Goal: Task Accomplishment & Management: Manage account settings

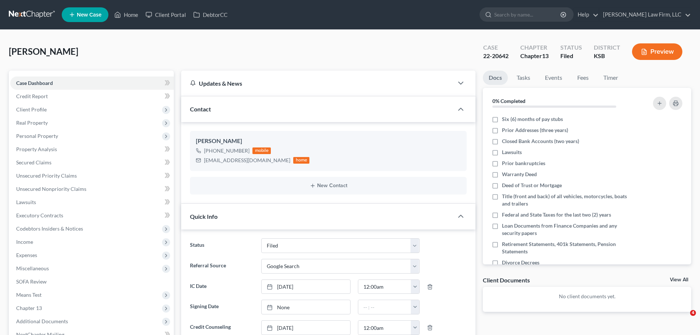
select select "3"
select select "4"
select select "0"
click at [132, 18] on link "Home" at bounding box center [126, 14] width 31 height 13
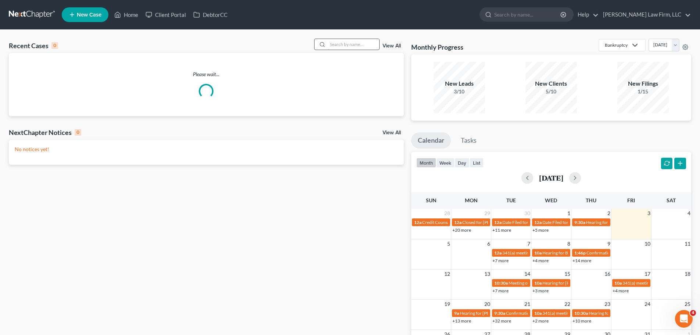
click at [358, 44] on input "search" at bounding box center [353, 44] width 51 height 11
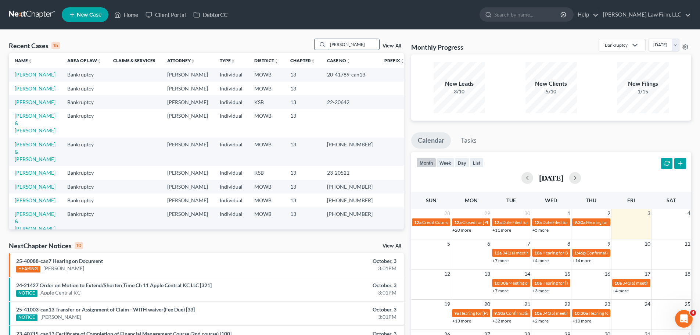
type input "[PERSON_NAME]"
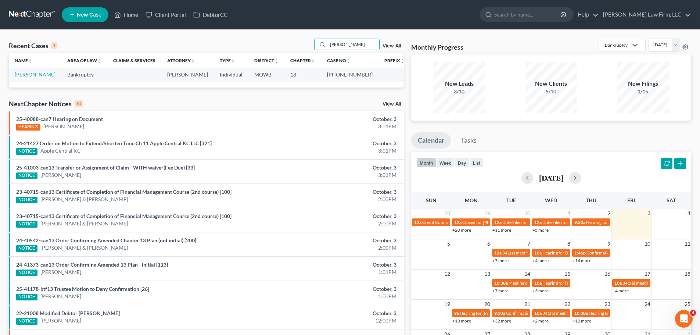
click at [23, 76] on link "[PERSON_NAME]" at bounding box center [35, 74] width 41 height 6
select select "4"
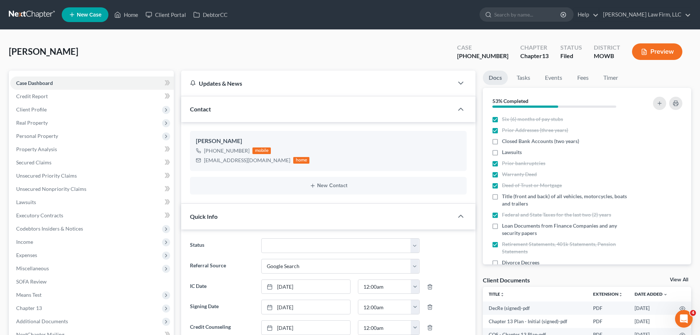
click at [659, 52] on button "Preview" at bounding box center [657, 51] width 50 height 17
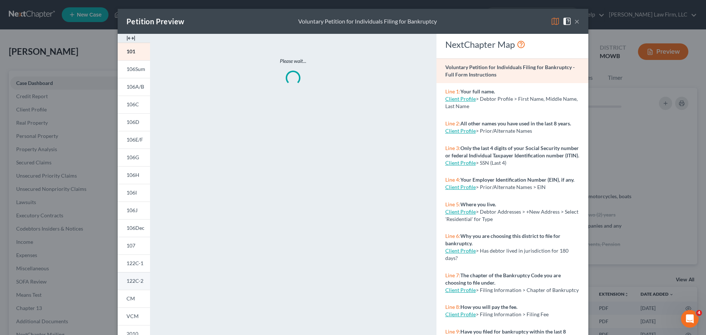
scroll to position [37, 0]
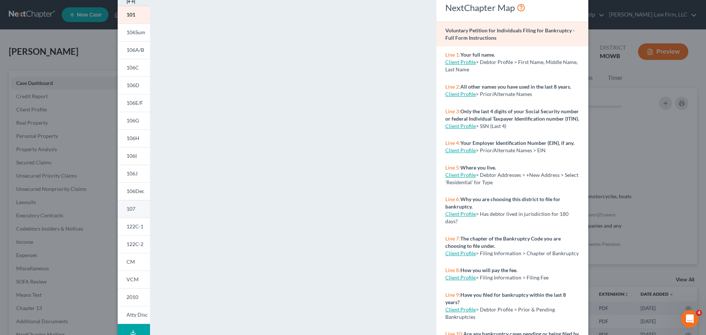
click at [135, 212] on link "107" at bounding box center [134, 209] width 32 height 18
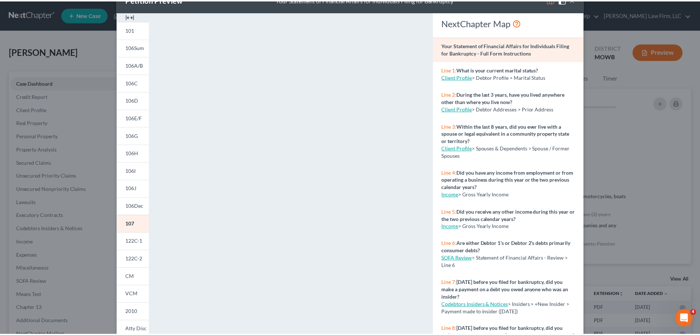
scroll to position [0, 0]
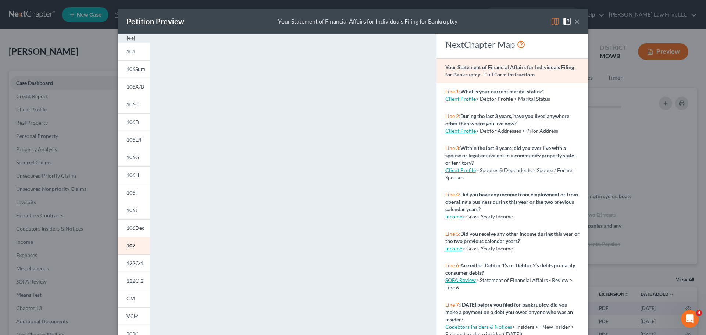
click at [574, 24] on button "×" at bounding box center [576, 21] width 5 height 9
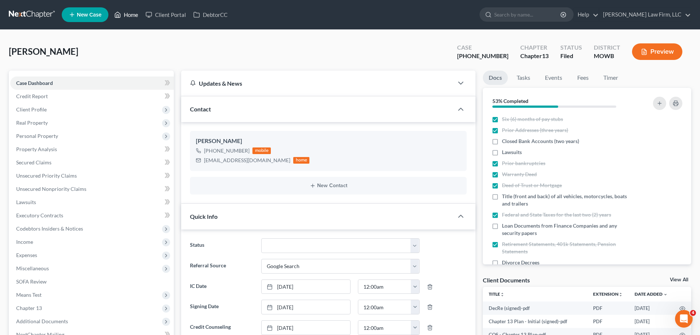
click at [128, 17] on link "Home" at bounding box center [126, 14] width 31 height 13
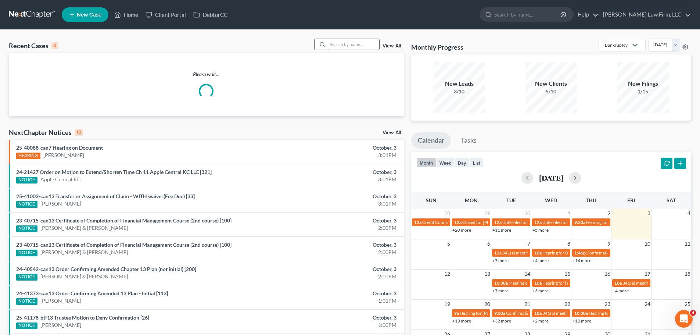
click at [336, 44] on input "search" at bounding box center [353, 44] width 51 height 11
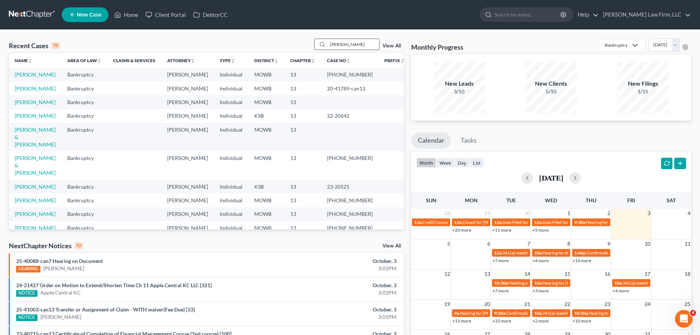
type input "[PERSON_NAME]"
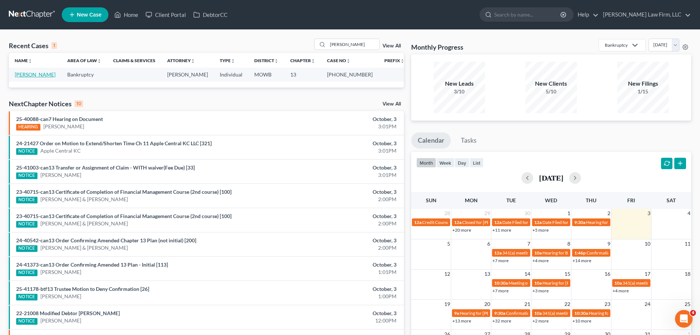
click at [35, 77] on link "[PERSON_NAME]" at bounding box center [35, 74] width 41 height 6
select select "6"
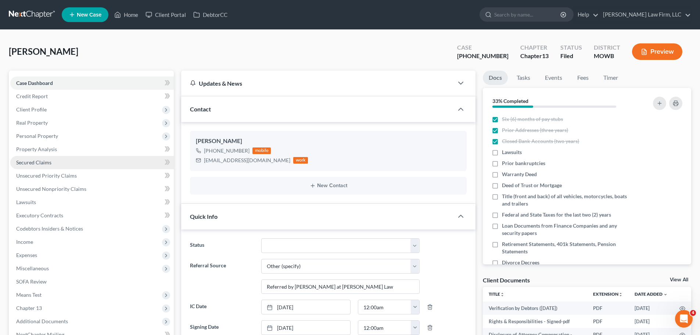
click at [59, 163] on link "Secured Claims" at bounding box center [92, 162] width 164 height 13
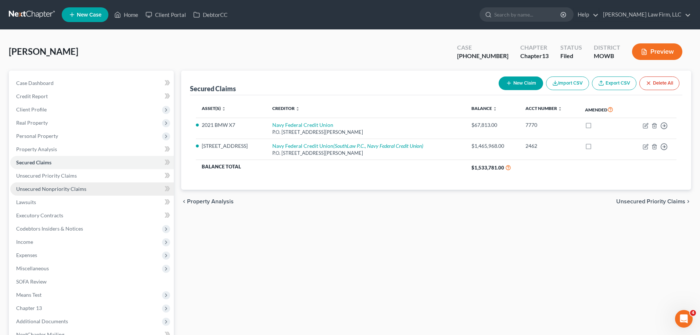
click at [53, 182] on link "Unsecured Nonpriority Claims" at bounding box center [92, 188] width 164 height 13
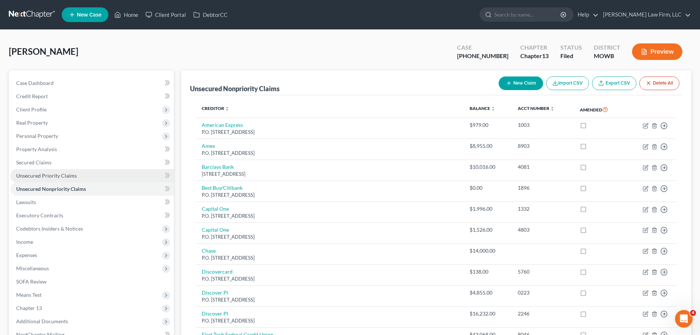
click at [57, 177] on span "Unsecured Priority Claims" at bounding box center [46, 175] width 61 height 6
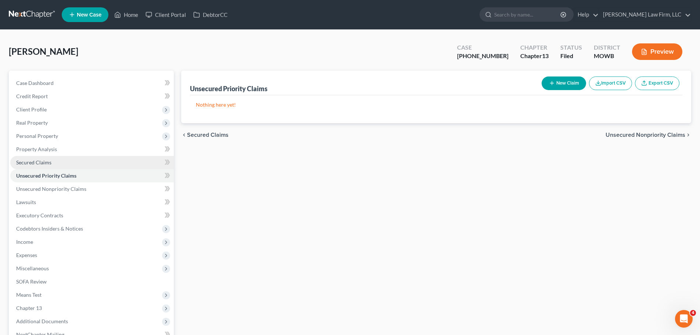
click at [57, 163] on link "Secured Claims" at bounding box center [92, 162] width 164 height 13
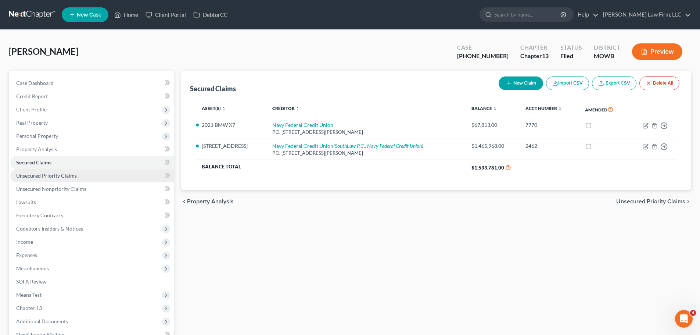
click at [65, 178] on span "Unsecured Priority Claims" at bounding box center [46, 175] width 61 height 6
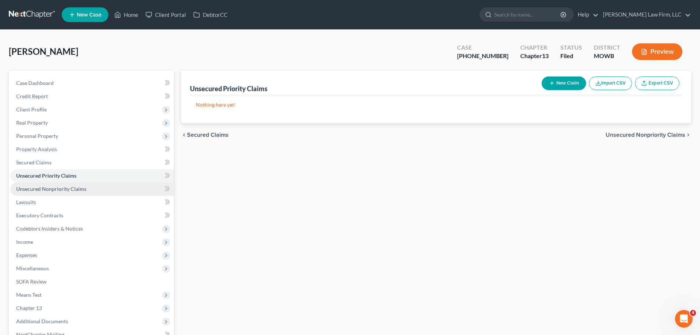
click at [68, 186] on span "Unsecured Nonpriority Claims" at bounding box center [51, 189] width 70 height 6
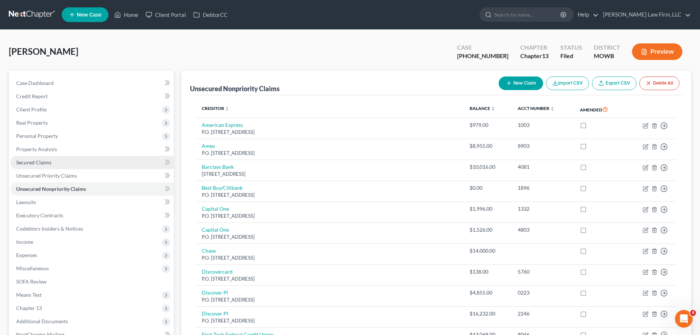
click at [71, 159] on link "Secured Claims" at bounding box center [92, 162] width 164 height 13
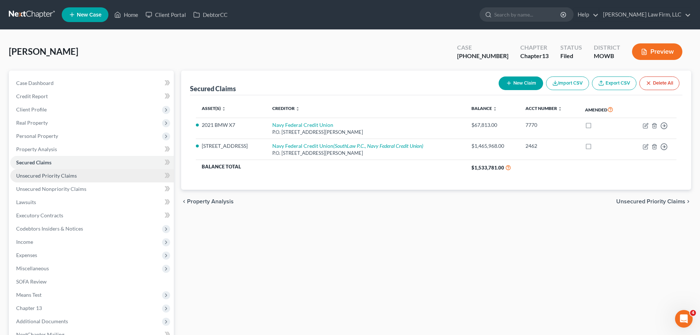
click at [65, 175] on span "Unsecured Priority Claims" at bounding box center [46, 175] width 61 height 6
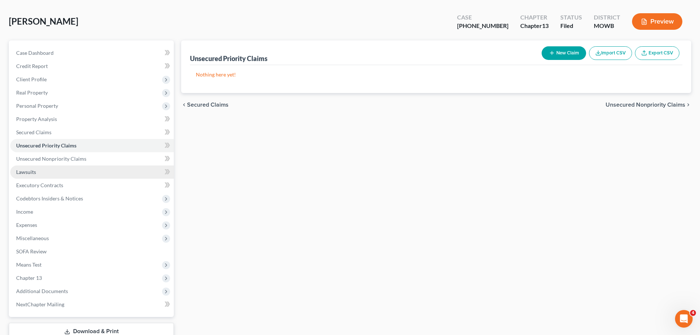
scroll to position [82, 0]
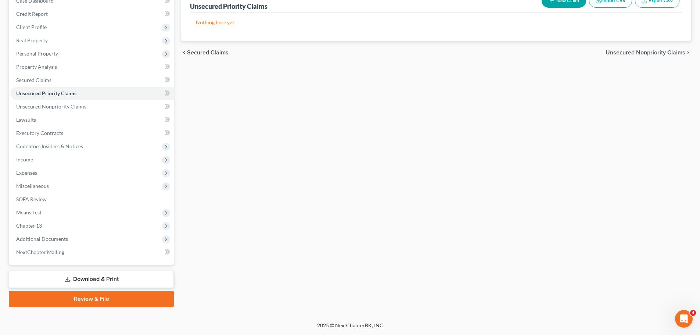
click at [83, 279] on link "Download & Print" at bounding box center [91, 279] width 165 height 17
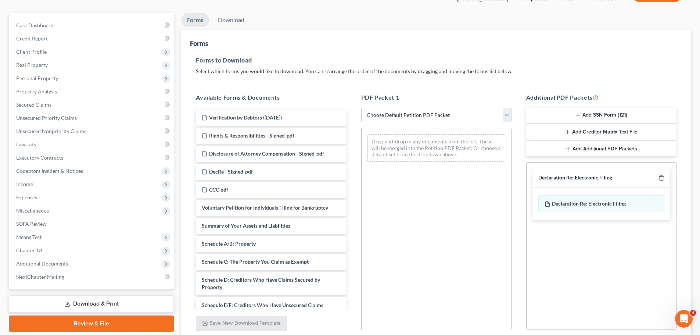
scroll to position [110, 0]
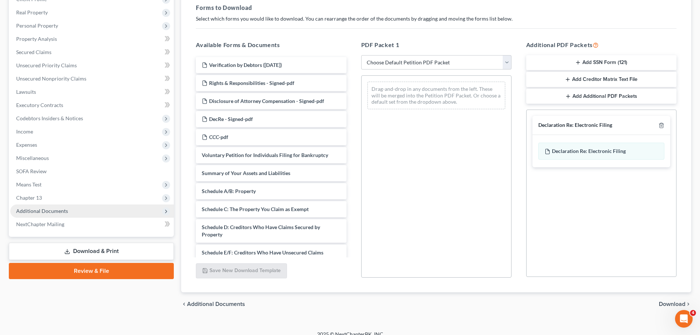
click at [51, 210] on span "Additional Documents" at bounding box center [42, 211] width 52 height 6
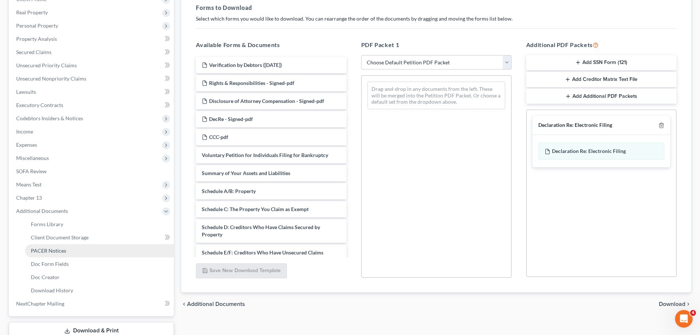
click at [58, 250] on span "PACER Notices" at bounding box center [48, 250] width 35 height 6
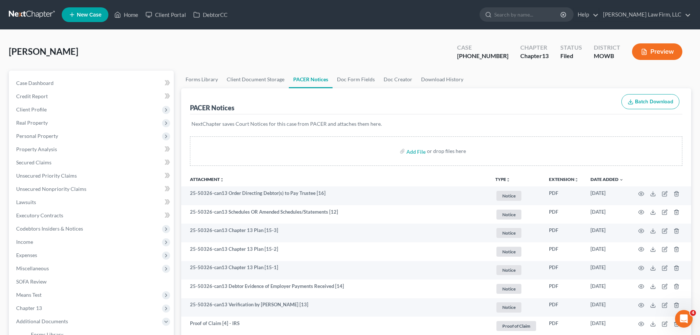
click at [504, 179] on button "TYPE unfold_more" at bounding box center [503, 179] width 15 height 5
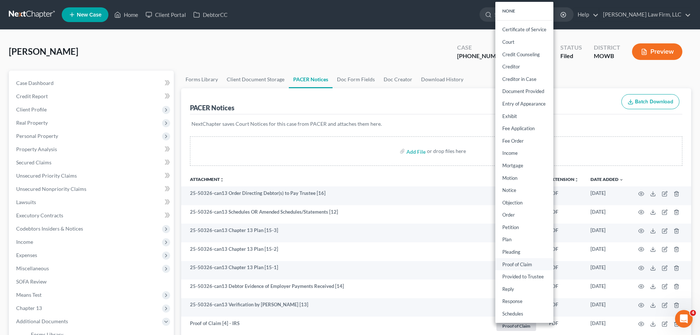
click at [531, 264] on link "Proof of Claim" at bounding box center [525, 264] width 58 height 13
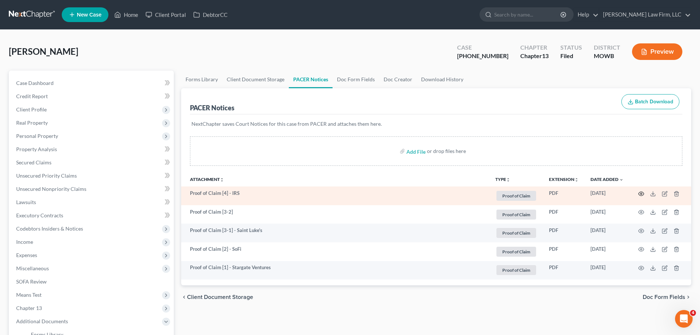
click at [642, 192] on icon "button" at bounding box center [642, 194] width 6 height 6
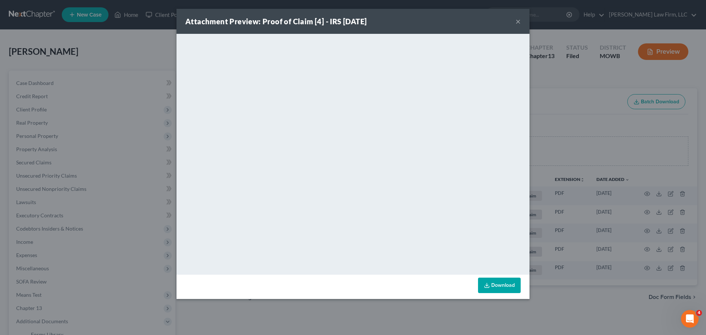
drag, startPoint x: 518, startPoint y: 21, endPoint x: 668, endPoint y: 69, distance: 157.4
click at [518, 21] on button "×" at bounding box center [517, 21] width 5 height 9
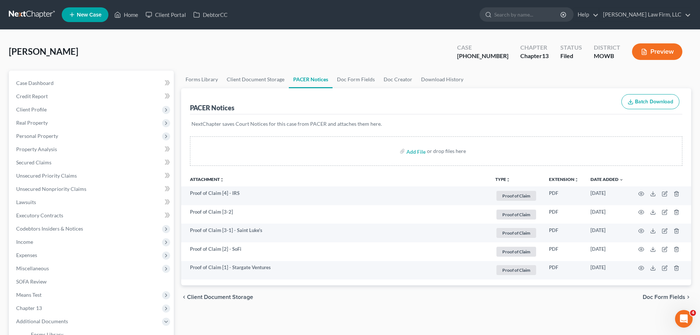
click at [668, 54] on button "Preview" at bounding box center [657, 51] width 50 height 17
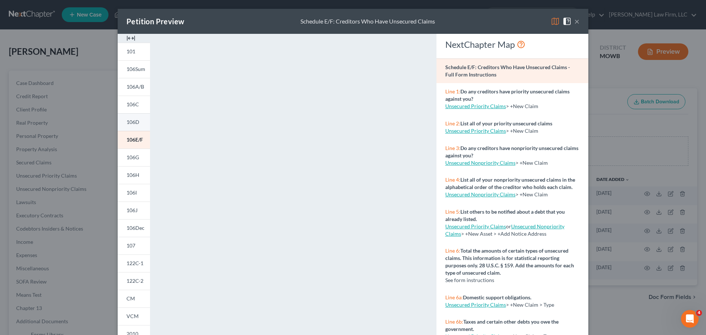
click at [133, 123] on span "106D" at bounding box center [132, 122] width 13 height 6
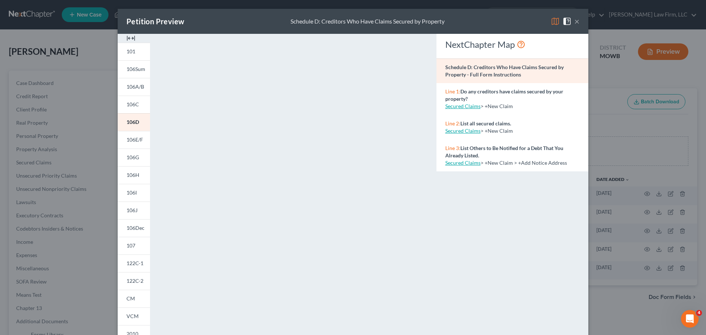
click at [577, 20] on div "Petition Preview Schedule D: Creditors Who Have Claims Secured by Property ×" at bounding box center [353, 21] width 471 height 25
click at [575, 20] on button "×" at bounding box center [576, 21] width 5 height 9
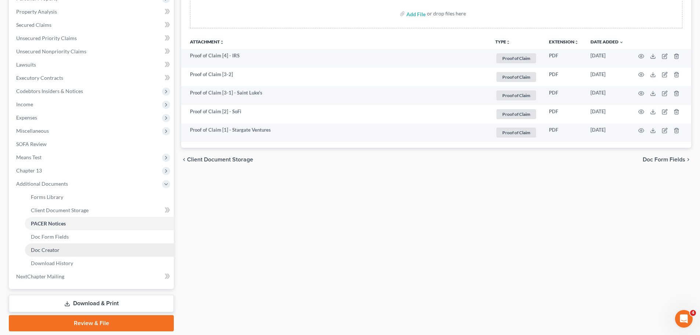
scroll to position [162, 0]
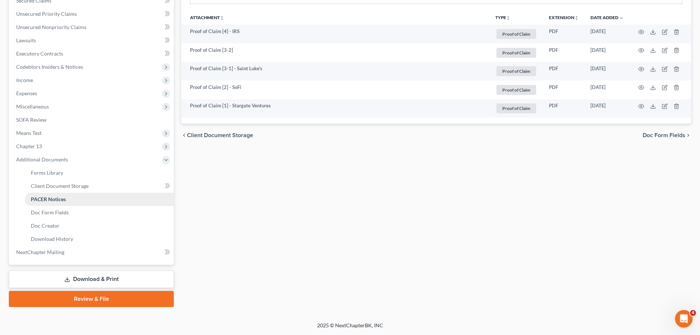
click at [66, 202] on link "PACER Notices" at bounding box center [99, 199] width 149 height 13
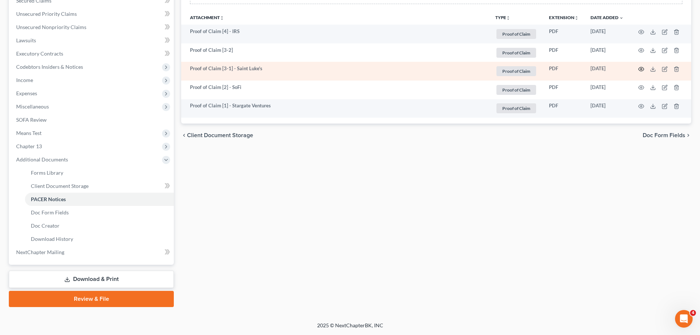
click at [642, 67] on icon "button" at bounding box center [642, 69] width 6 height 6
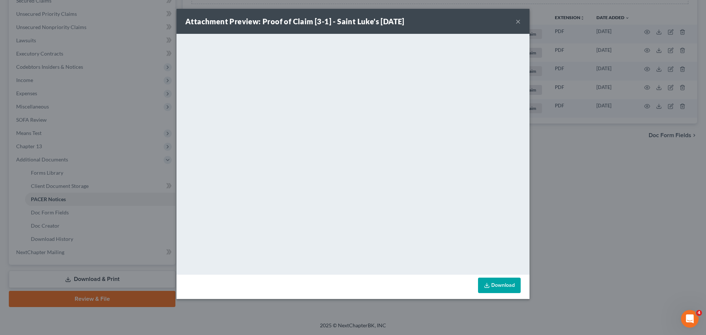
click at [520, 21] on button "×" at bounding box center [517, 21] width 5 height 9
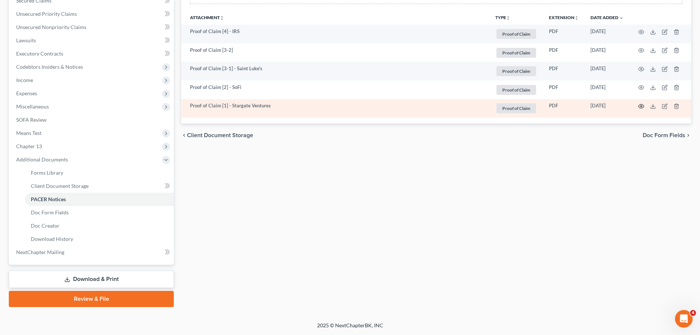
click at [642, 105] on icon "button" at bounding box center [642, 106] width 6 height 6
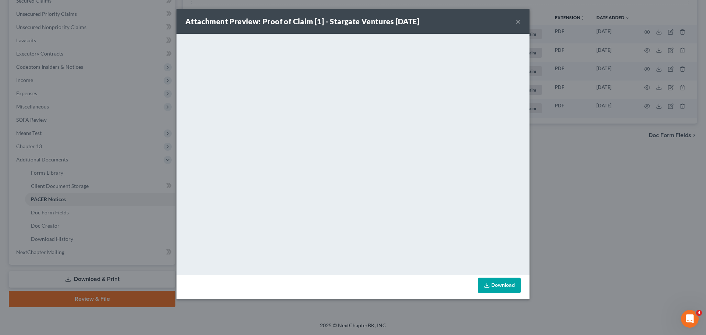
click at [515, 22] on div "Attachment Preview: Proof of Claim [1] - Stargate Ventures [DATE] ×" at bounding box center [352, 21] width 353 height 25
click at [518, 19] on button "×" at bounding box center [517, 21] width 5 height 9
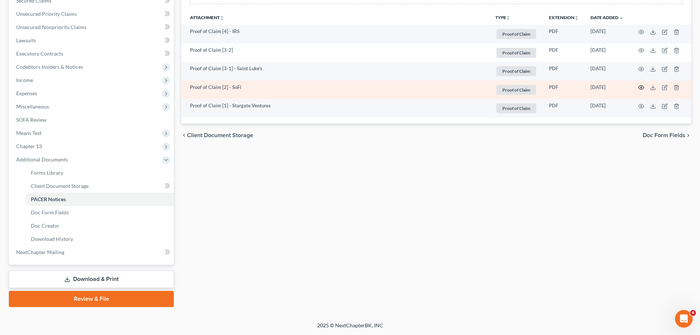
click at [643, 86] on icon "button" at bounding box center [642, 88] width 6 height 6
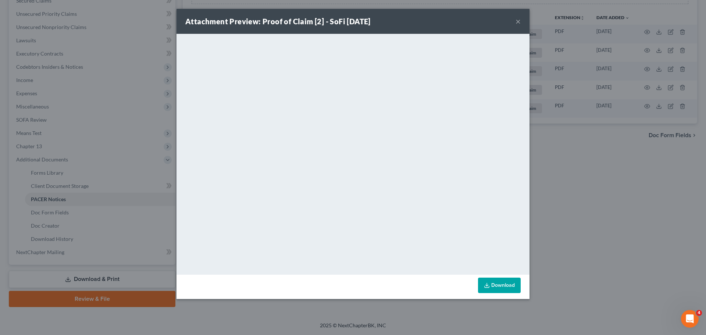
click at [518, 19] on button "×" at bounding box center [517, 21] width 5 height 9
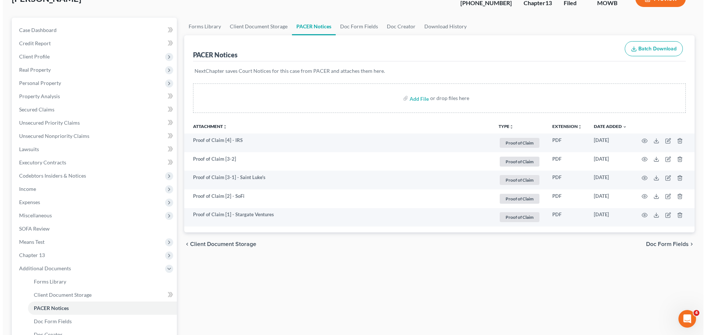
scroll to position [0, 0]
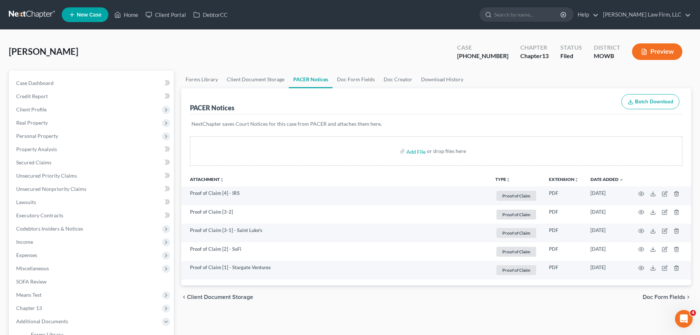
click at [666, 47] on button "Preview" at bounding box center [657, 51] width 50 height 17
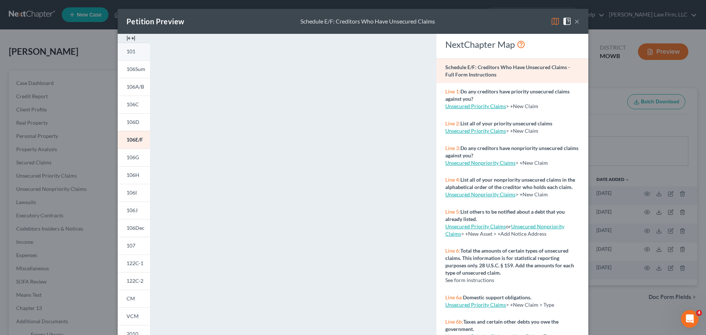
click at [128, 56] on link "101" at bounding box center [134, 52] width 32 height 18
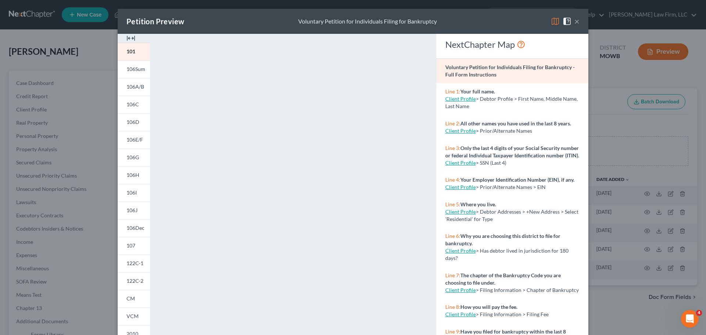
drag, startPoint x: 576, startPoint y: 22, endPoint x: 388, endPoint y: 2, distance: 189.3
click at [576, 22] on button "×" at bounding box center [576, 21] width 5 height 9
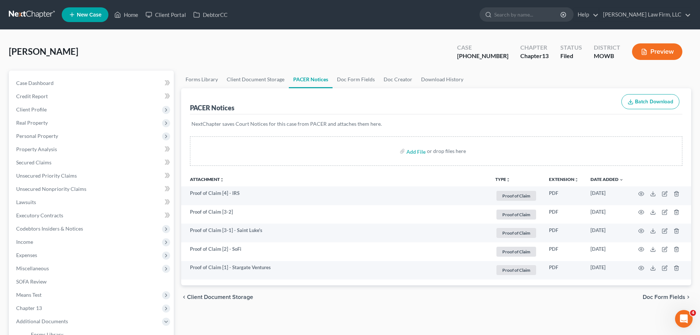
click at [667, 59] on button "Preview" at bounding box center [657, 51] width 50 height 17
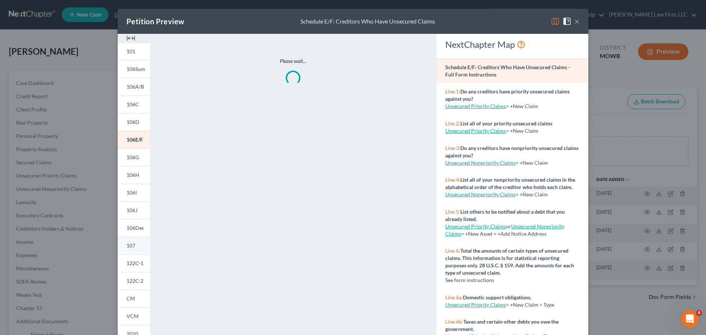
click at [133, 244] on link "107" at bounding box center [134, 246] width 32 height 18
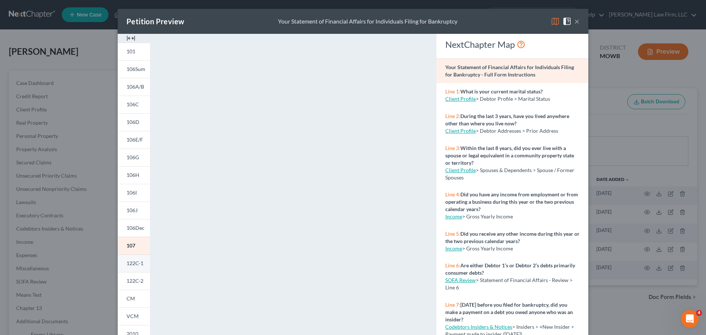
click at [133, 263] on span "122C-1" at bounding box center [134, 263] width 17 height 6
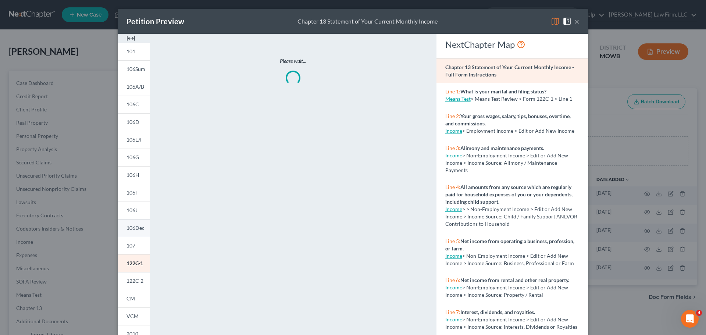
click at [133, 232] on link "106Dec" at bounding box center [134, 228] width 32 height 18
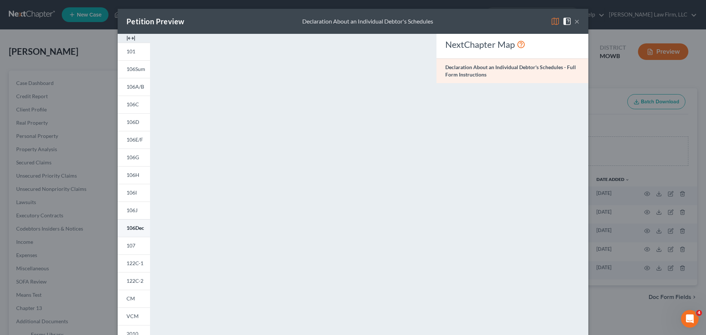
click at [133, 232] on link "106Dec" at bounding box center [134, 228] width 32 height 18
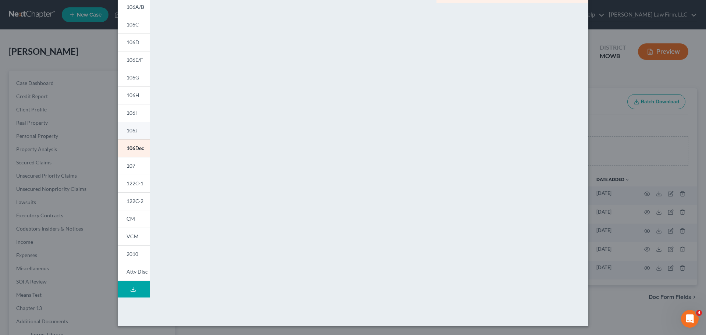
scroll to position [6, 0]
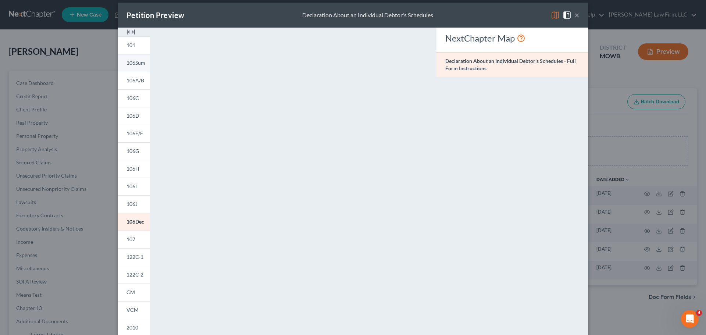
click at [128, 65] on span "106Sum" at bounding box center [135, 63] width 19 height 6
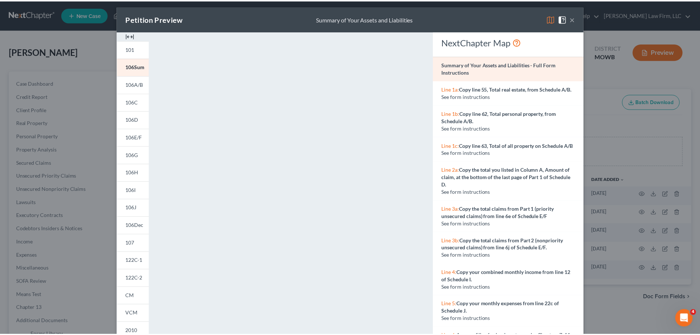
scroll to position [0, 0]
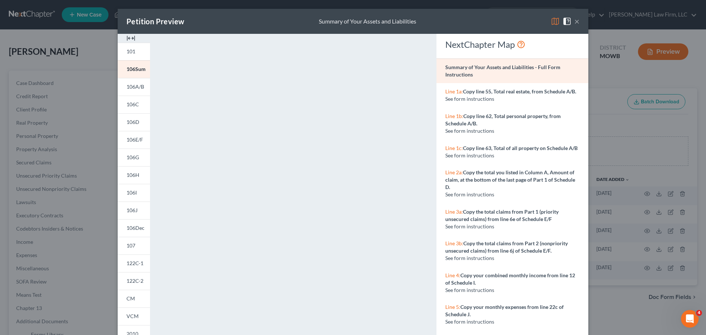
click at [575, 18] on button "×" at bounding box center [576, 21] width 5 height 9
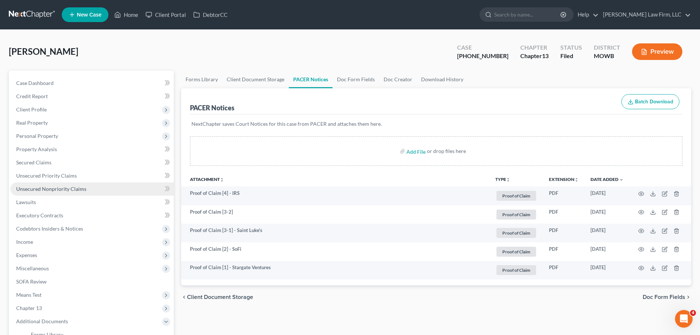
click at [82, 188] on span "Unsecured Nonpriority Claims" at bounding box center [51, 189] width 70 height 6
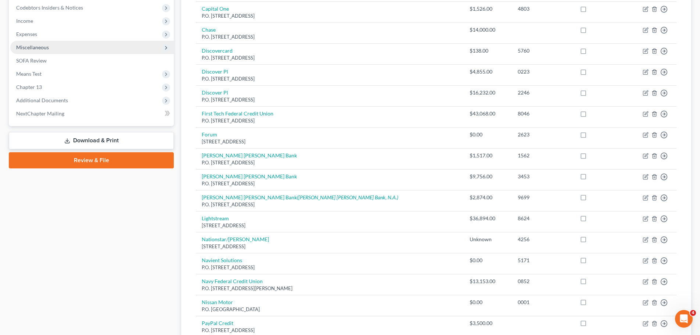
scroll to position [147, 0]
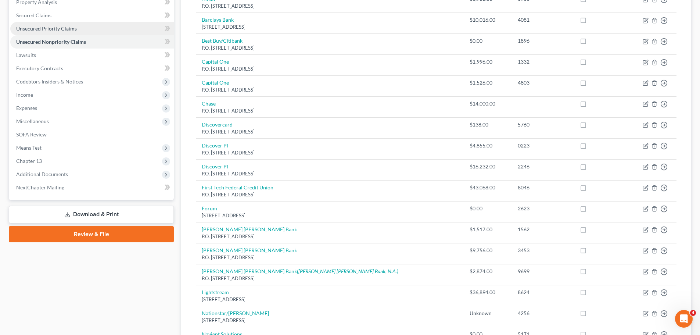
click at [63, 32] on link "Unsecured Priority Claims" at bounding box center [92, 28] width 164 height 13
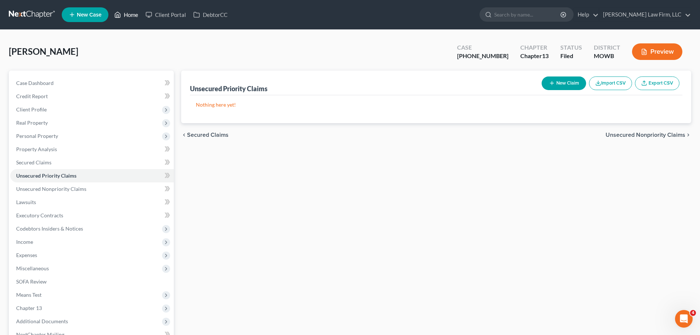
drag, startPoint x: 135, startPoint y: 18, endPoint x: 126, endPoint y: 57, distance: 40.8
click at [135, 18] on link "Home" at bounding box center [126, 14] width 31 height 13
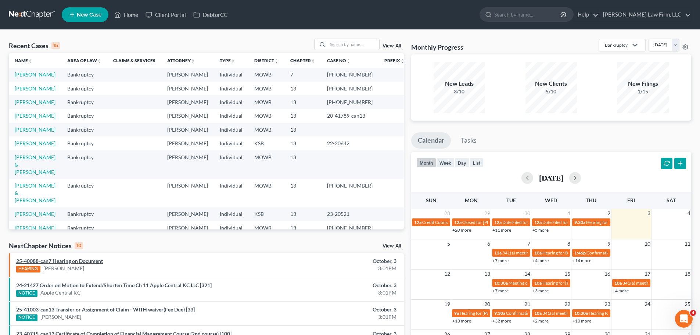
click at [86, 260] on link "25-40088-can7 Hearing on Document" at bounding box center [59, 261] width 87 height 6
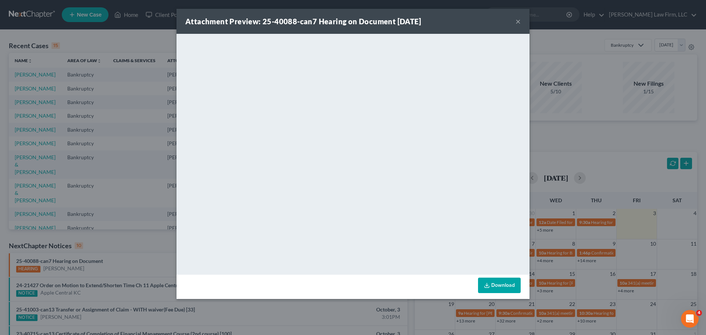
click at [517, 20] on button "×" at bounding box center [517, 21] width 5 height 9
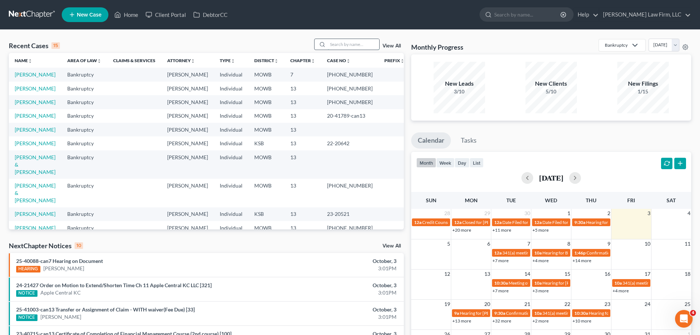
click at [363, 46] on input "search" at bounding box center [353, 44] width 51 height 11
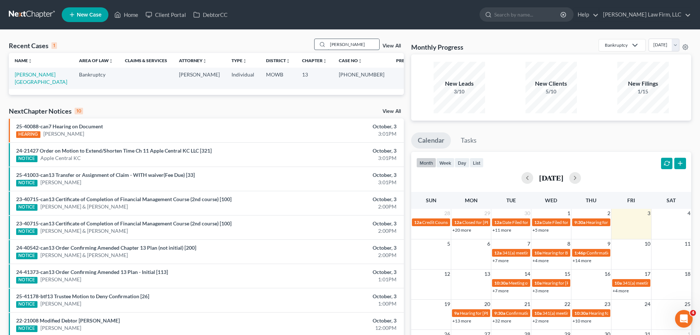
type input "[PERSON_NAME]"
click at [35, 76] on link "[PERSON_NAME][GEOGRAPHIC_DATA]" at bounding box center [41, 78] width 53 height 14
select select "6"
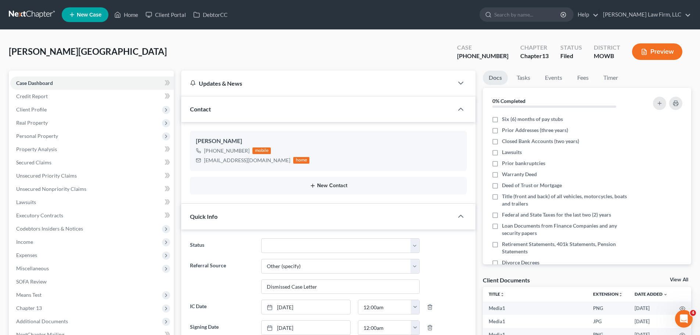
click at [337, 186] on button "New Contact" at bounding box center [328, 186] width 265 height 6
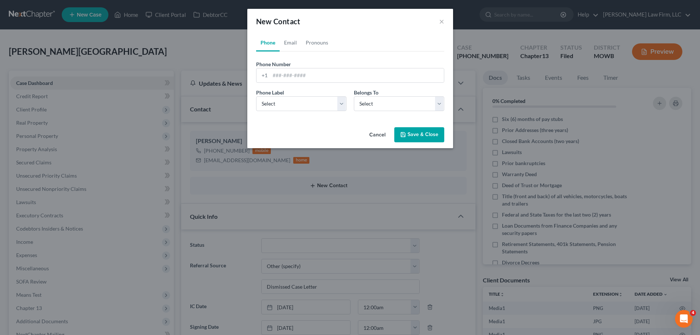
scroll to position [7910, 0]
click at [293, 77] on input "tel" at bounding box center [360, 75] width 174 height 14
paste input "[PHONE_NUMBER]"
type input "[PHONE_NUMBER]"
click at [308, 107] on select "Select Mobile Home Work Other" at bounding box center [304, 103] width 90 height 15
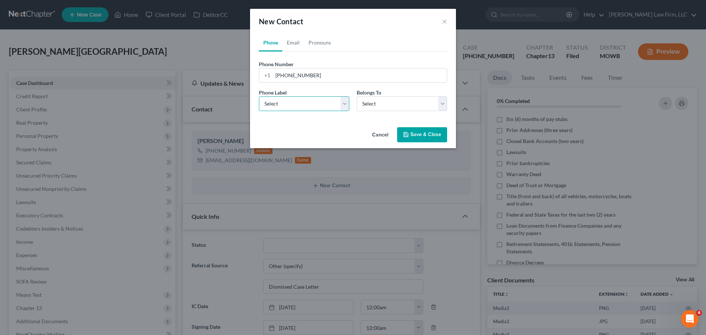
select select "0"
click at [259, 96] on select "Select Mobile Home Work Other" at bounding box center [304, 103] width 90 height 15
click at [400, 105] on select "Select Client Other" at bounding box center [402, 103] width 90 height 15
select select "1"
click at [357, 96] on select "Select Client Other" at bounding box center [402, 103] width 90 height 15
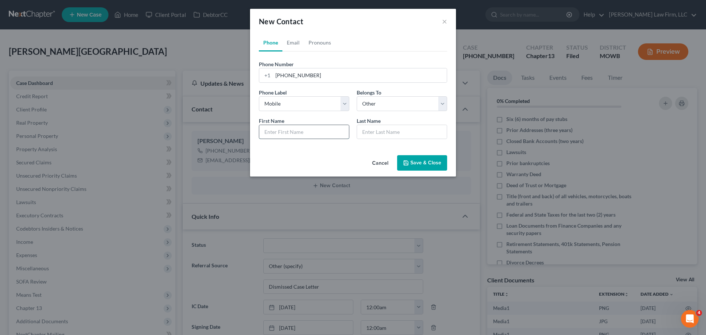
click at [314, 129] on input "text" at bounding box center [304, 132] width 90 height 14
type input "[PERSON_NAME]"
click at [425, 164] on button "Save & Close" at bounding box center [422, 162] width 50 height 15
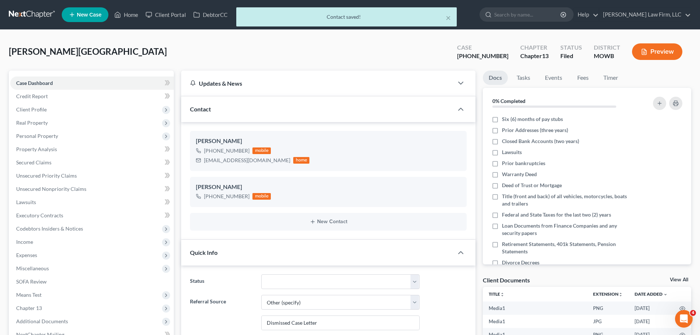
scroll to position [7924, 0]
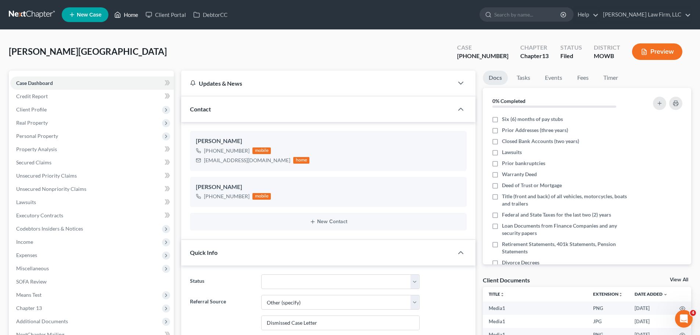
click at [129, 21] on link "Home" at bounding box center [126, 14] width 31 height 13
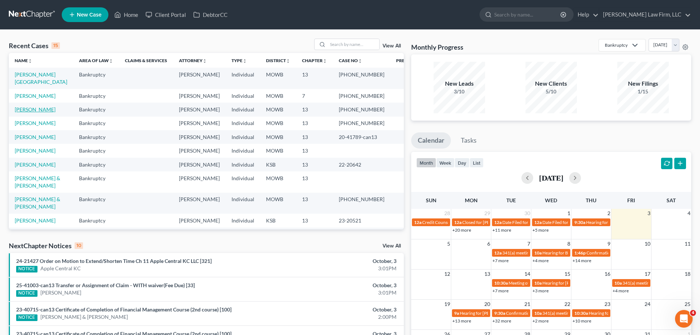
click at [46, 106] on link "[PERSON_NAME]" at bounding box center [35, 109] width 41 height 6
select select "6"
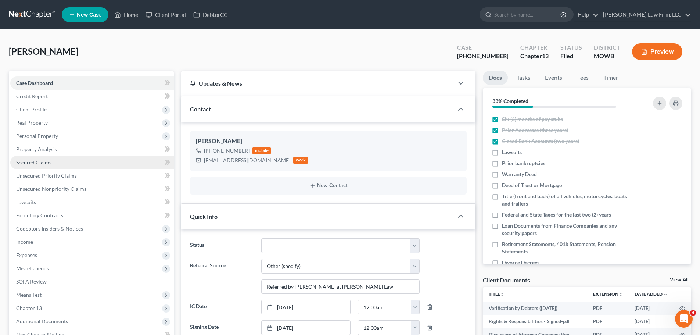
click at [47, 160] on span "Secured Claims" at bounding box center [33, 162] width 35 height 6
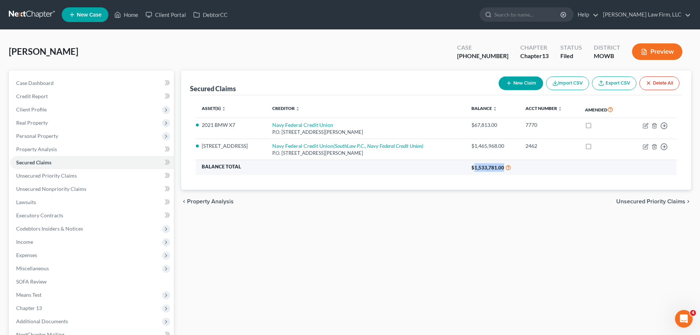
drag, startPoint x: 477, startPoint y: 170, endPoint x: 504, endPoint y: 168, distance: 27.6
click at [504, 168] on span "$1,533,781.00" at bounding box center [488, 168] width 33 height 6
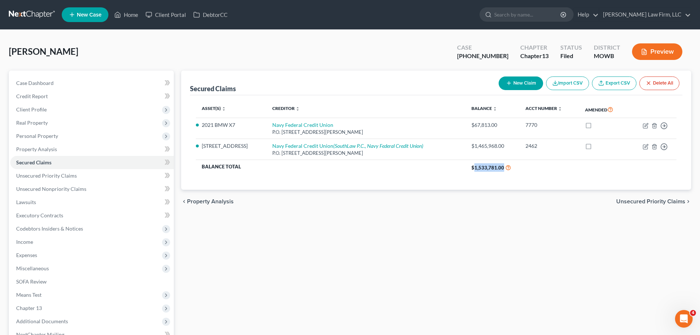
copy span "1,533,781.00"
click at [210, 257] on div "Secured Claims New Claim Import CSV Export CSV Delete All Asset(s) expand_more …" at bounding box center [437, 230] width 518 height 319
click at [112, 44] on div "[PERSON_NAME] Upgraded Case [PHONE_NUMBER] Chapter Chapter 13 Status Filed Dist…" at bounding box center [350, 55] width 683 height 32
click at [128, 15] on link "Home" at bounding box center [126, 14] width 31 height 13
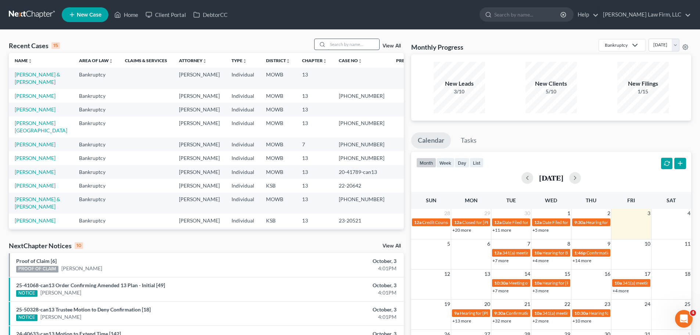
click at [356, 50] on input "search" at bounding box center [353, 44] width 51 height 11
type input "[PERSON_NAME]"
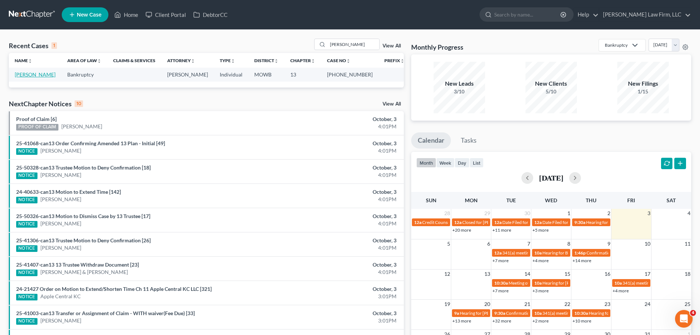
click at [44, 72] on link "[PERSON_NAME]" at bounding box center [35, 74] width 41 height 6
select select "4"
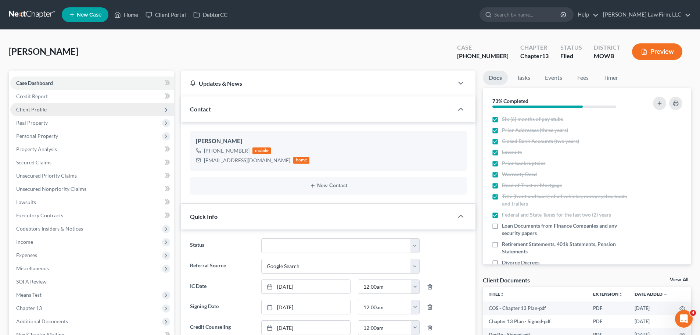
click at [53, 110] on span "Client Profile" at bounding box center [92, 109] width 164 height 13
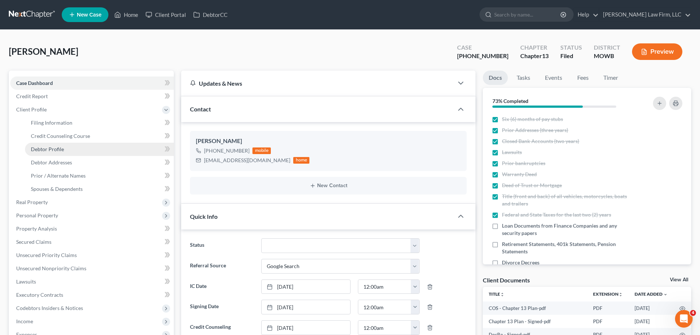
click at [65, 148] on link "Debtor Profile" at bounding box center [99, 149] width 149 height 13
select select "1"
select select "4"
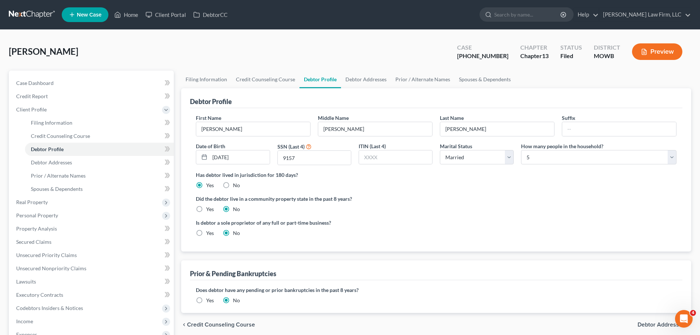
radio input "true"
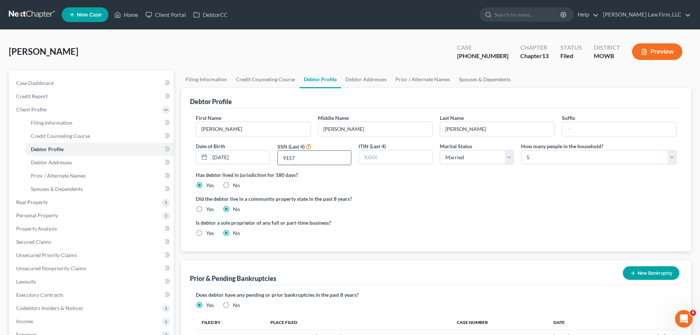
click at [287, 158] on input "9157" at bounding box center [314, 158] width 73 height 14
click at [361, 79] on link "Debtor Addresses" at bounding box center [366, 80] width 50 height 18
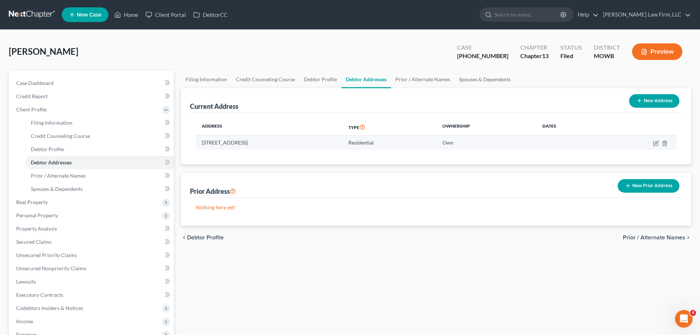
drag, startPoint x: 311, startPoint y: 143, endPoint x: 204, endPoint y: 143, distance: 107.4
click at [204, 143] on td "[STREET_ADDRESS]" at bounding box center [269, 143] width 147 height 14
copy td "[STREET_ADDRESS]"
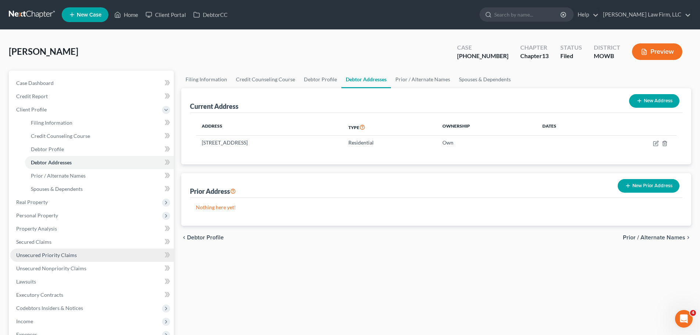
click at [83, 255] on link "Unsecured Priority Claims" at bounding box center [92, 255] width 164 height 13
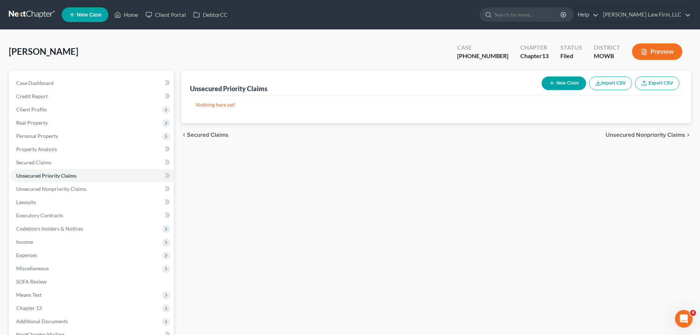
click at [133, 6] on ul "New Case Home Client Portal DebtorCC - No Result - See all results Or Press Ent…" at bounding box center [377, 14] width 630 height 19
drag, startPoint x: 134, startPoint y: 12, endPoint x: 147, endPoint y: 15, distance: 13.0
click at [134, 12] on link "Home" at bounding box center [126, 14] width 31 height 13
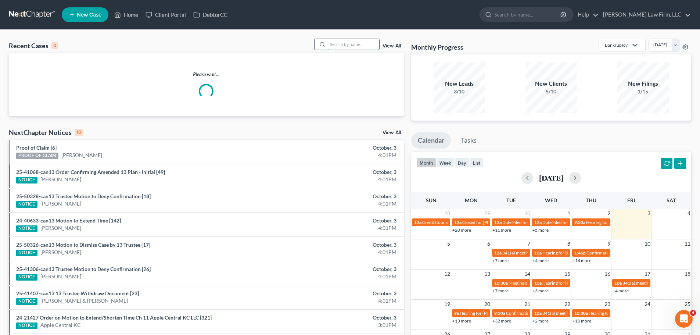
click at [347, 44] on input "search" at bounding box center [353, 44] width 51 height 11
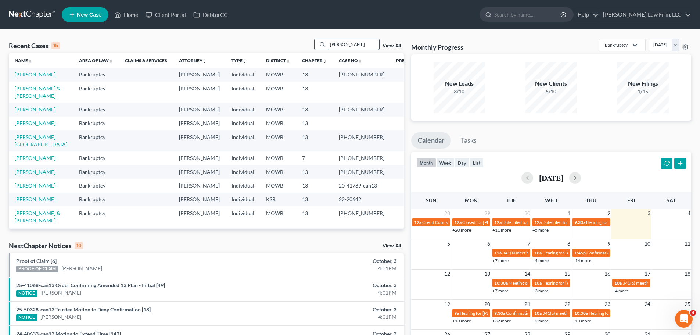
type input "[PERSON_NAME]"
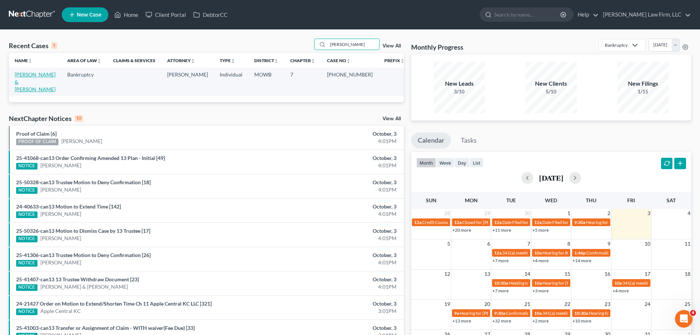
click at [55, 77] on link "[PERSON_NAME] & [PERSON_NAME]" at bounding box center [35, 81] width 41 height 21
select select "4"
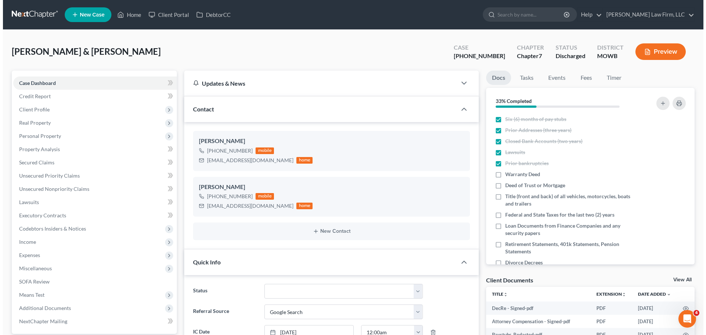
scroll to position [393, 0]
click at [670, 54] on button "Preview" at bounding box center [657, 51] width 50 height 17
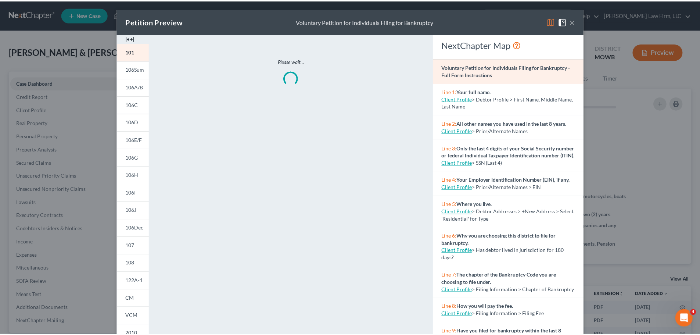
scroll to position [73, 0]
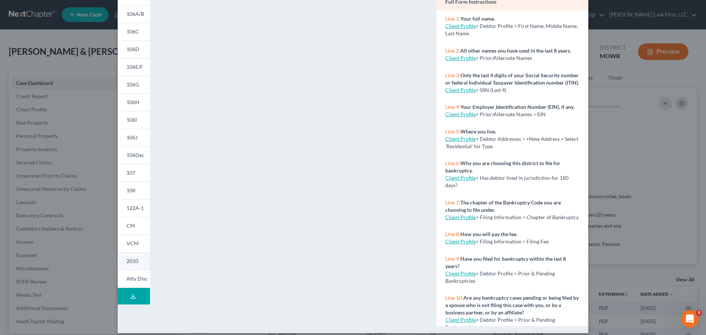
click at [136, 262] on link "2010" at bounding box center [134, 261] width 32 height 18
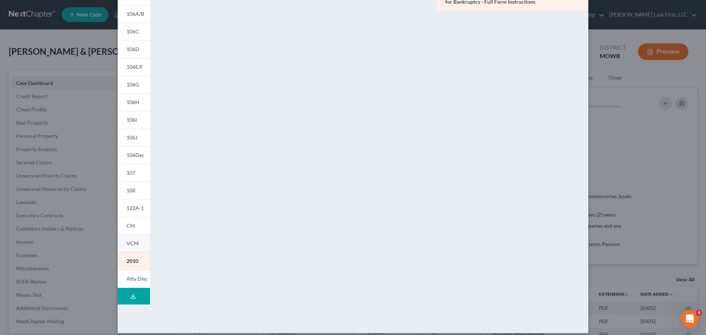
click at [132, 243] on span "VCM" at bounding box center [132, 243] width 12 height 6
click at [134, 229] on link "CM" at bounding box center [134, 226] width 32 height 18
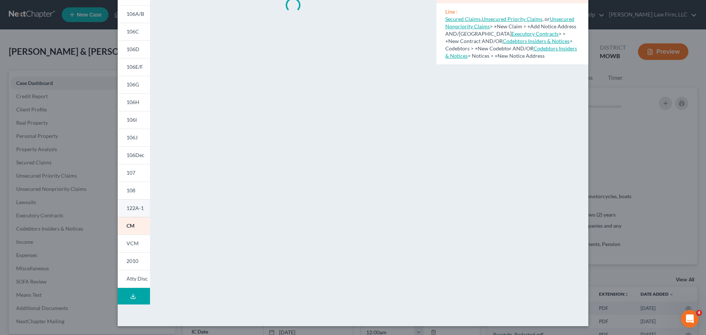
click at [138, 209] on span "122A-1" at bounding box center [134, 208] width 17 height 6
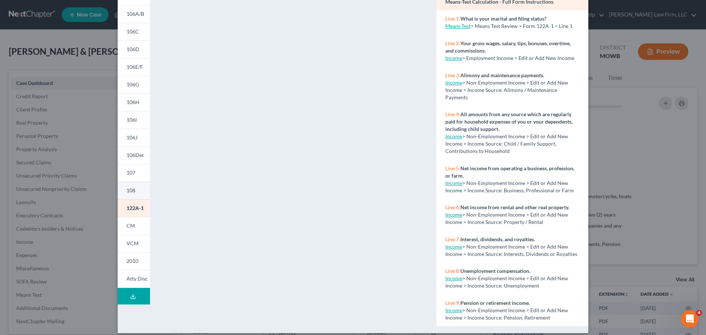
click at [129, 188] on span "108" at bounding box center [130, 190] width 9 height 6
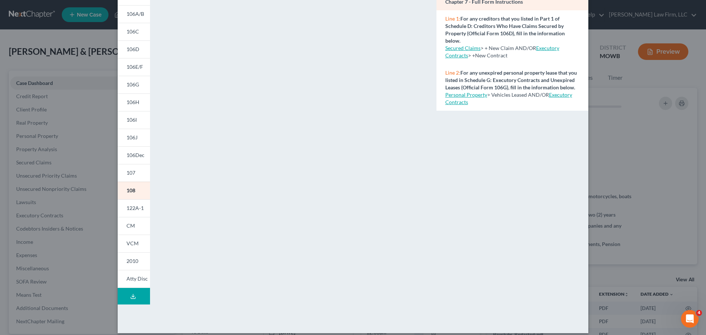
click at [63, 103] on div "Petition Preview Statement of Intention for Individuals Filing Under Chapter 7 …" at bounding box center [353, 167] width 706 height 335
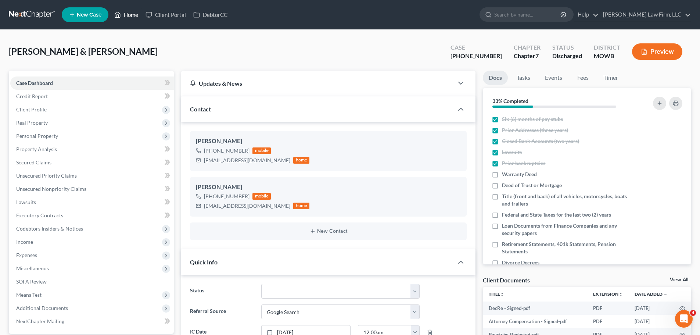
click at [122, 17] on link "Home" at bounding box center [126, 14] width 31 height 13
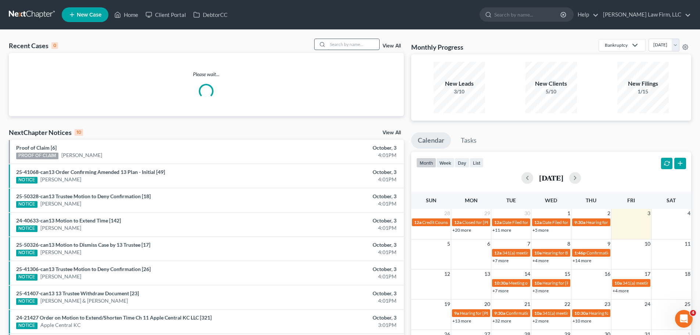
click at [367, 44] on input "search" at bounding box center [353, 44] width 51 height 11
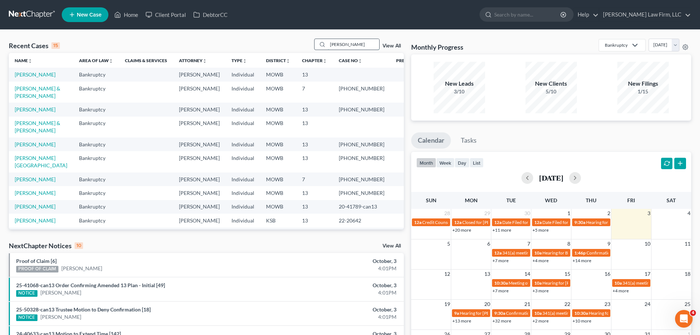
type input "[PERSON_NAME]"
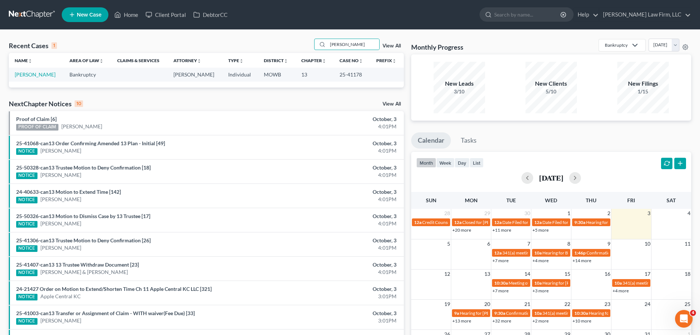
click at [32, 78] on td "[PERSON_NAME]" at bounding box center [36, 75] width 55 height 14
click at [31, 77] on link "[PERSON_NAME]" at bounding box center [35, 74] width 41 height 6
select select "4"
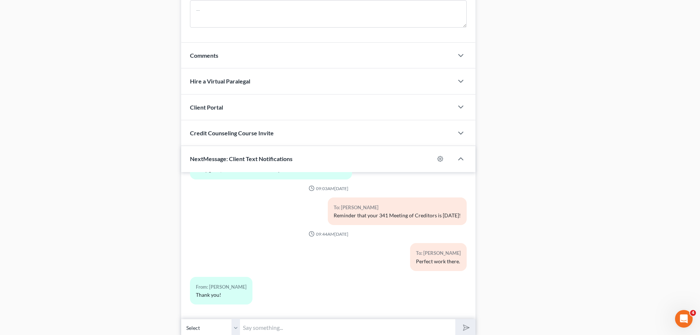
scroll to position [618, 0]
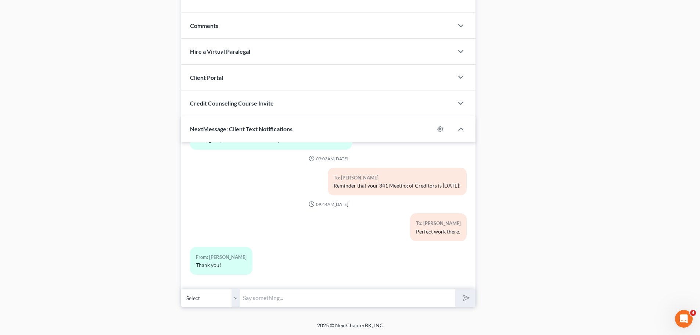
click at [279, 295] on input "text" at bounding box center [347, 298] width 215 height 18
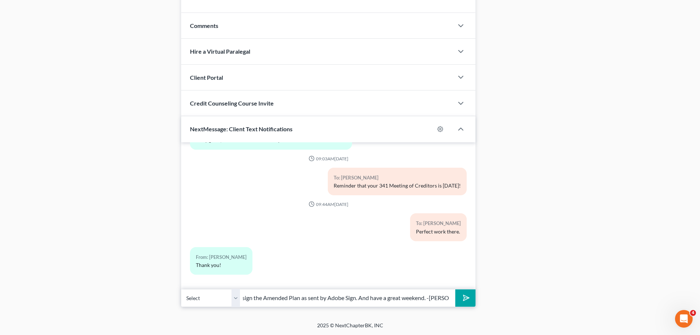
scroll to position [0, 57]
type input "When you can, please sign the Amended Plan as sent by Adobe Sign. And have a gr…"
click at [456, 289] on button "submit" at bounding box center [466, 297] width 20 height 17
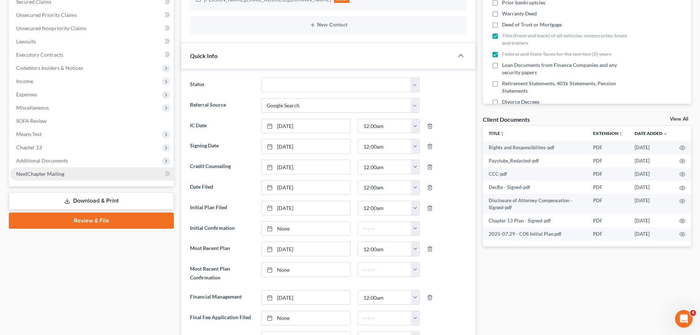
scroll to position [0, 0]
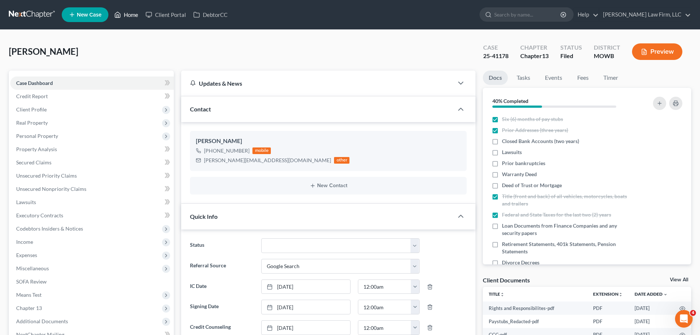
drag, startPoint x: 129, startPoint y: 17, endPoint x: 104, endPoint y: 34, distance: 29.9
click at [129, 17] on link "Home" at bounding box center [126, 14] width 31 height 13
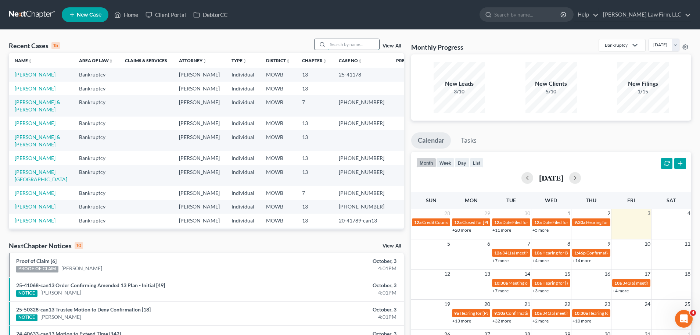
click at [365, 43] on input "search" at bounding box center [353, 44] width 51 height 11
type input "[PERSON_NAME]"
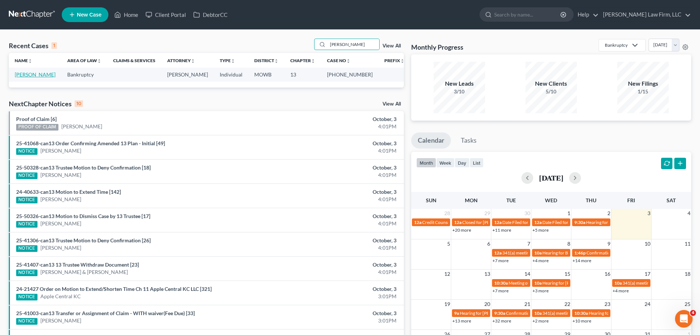
click at [34, 75] on link "[PERSON_NAME]" at bounding box center [35, 74] width 41 height 6
select select "3"
select select "4"
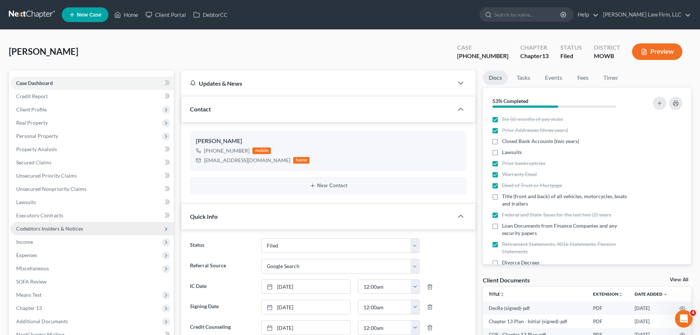
scroll to position [350, 0]
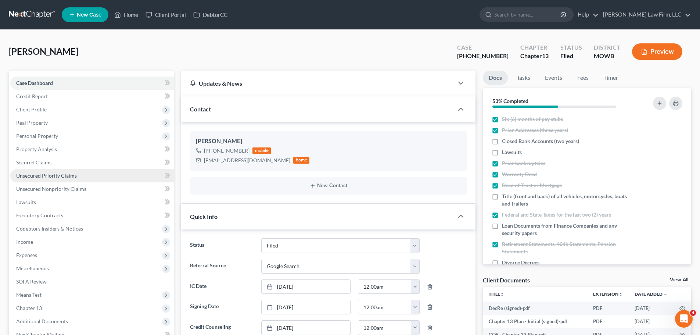
click at [75, 174] on span "Unsecured Priority Claims" at bounding box center [46, 175] width 61 height 6
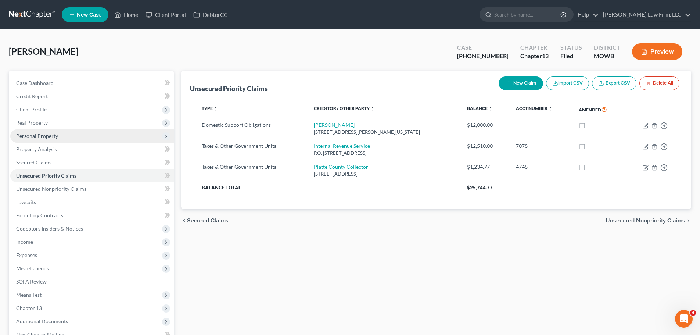
click at [63, 132] on span "Personal Property" at bounding box center [92, 135] width 164 height 13
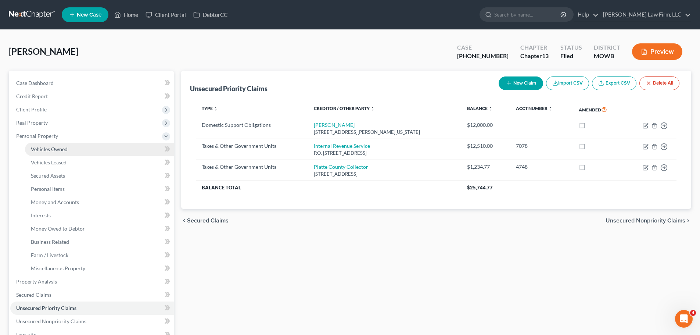
click at [73, 151] on link "Vehicles Owned" at bounding box center [99, 149] width 149 height 13
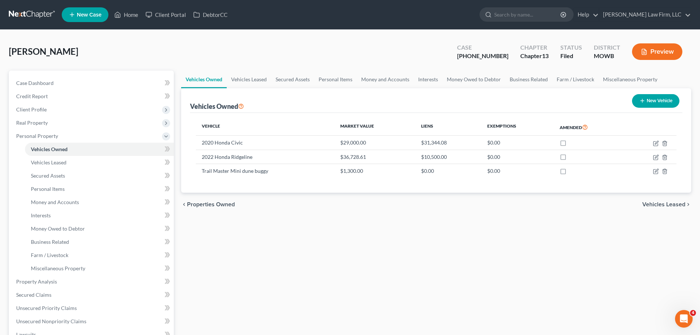
click at [672, 50] on button "Preview" at bounding box center [657, 51] width 50 height 17
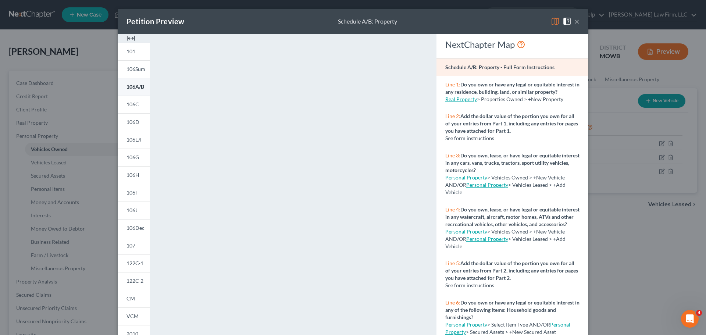
click at [129, 89] on span "106A/B" at bounding box center [135, 86] width 18 height 6
click at [574, 16] on div "Petition Preview Schedule A/B: Property ×" at bounding box center [353, 21] width 471 height 25
click at [578, 22] on div "Petition Preview Schedule A/B: Property ×" at bounding box center [353, 21] width 471 height 25
click at [576, 21] on button "×" at bounding box center [576, 21] width 5 height 9
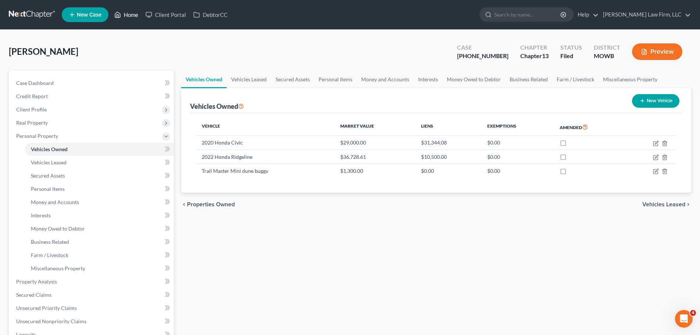
click at [134, 13] on link "Home" at bounding box center [126, 14] width 31 height 13
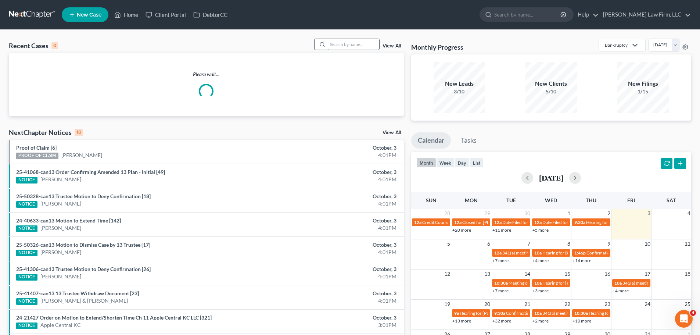
click at [348, 45] on input "search" at bounding box center [353, 44] width 51 height 11
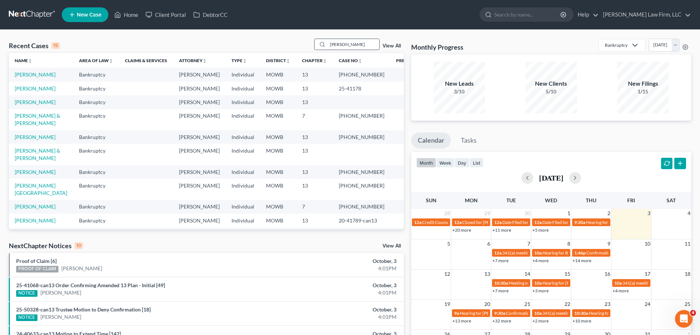
type input "[PERSON_NAME]"
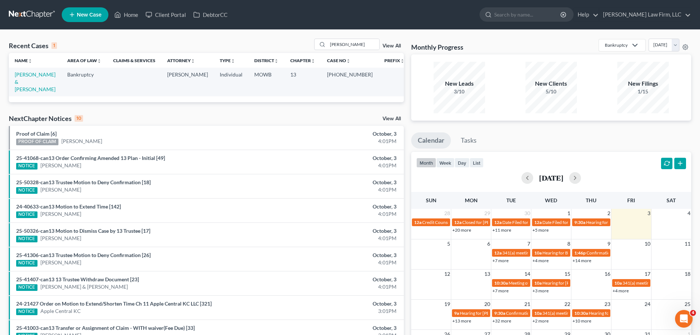
click at [47, 71] on td "[PERSON_NAME] & [PERSON_NAME]" at bounding box center [35, 82] width 53 height 28
click at [47, 72] on link "[PERSON_NAME] & [PERSON_NAME]" at bounding box center [35, 81] width 41 height 21
select select "4"
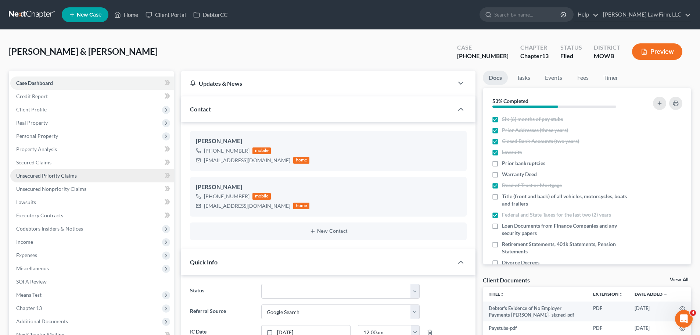
click at [66, 174] on span "Unsecured Priority Claims" at bounding box center [46, 175] width 61 height 6
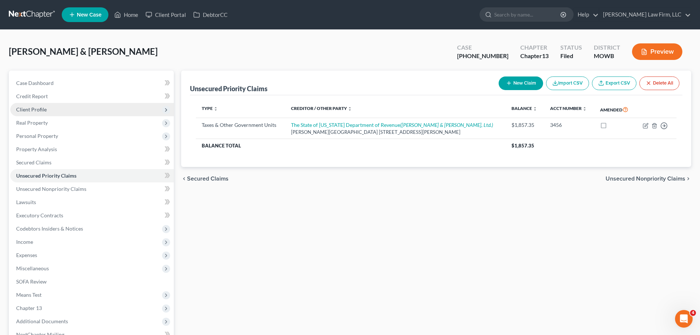
click at [46, 107] on span "Client Profile" at bounding box center [92, 109] width 164 height 13
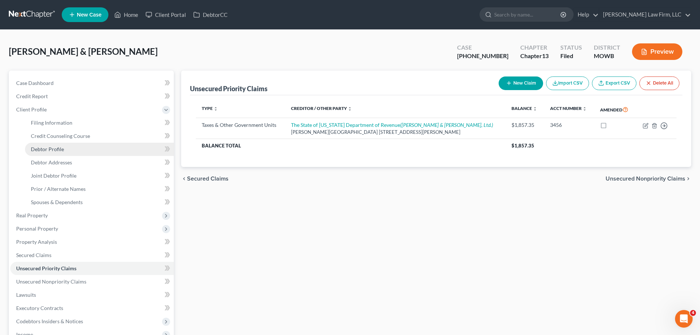
click at [68, 150] on link "Debtor Profile" at bounding box center [99, 149] width 149 height 13
select select "1"
select select "3"
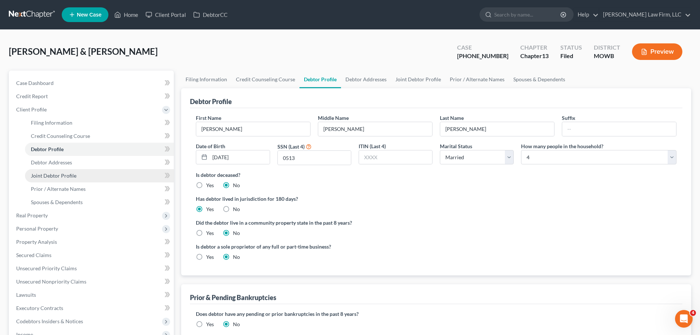
click at [62, 174] on span "Joint Debtor Profile" at bounding box center [54, 175] width 46 height 6
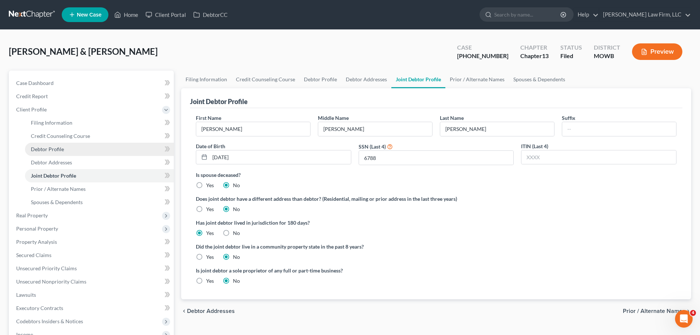
click at [61, 150] on span "Debtor Profile" at bounding box center [47, 149] width 33 height 6
select select "1"
select select "3"
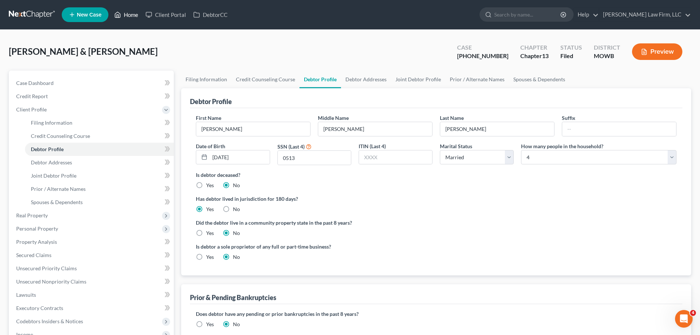
click at [126, 12] on link "Home" at bounding box center [126, 14] width 31 height 13
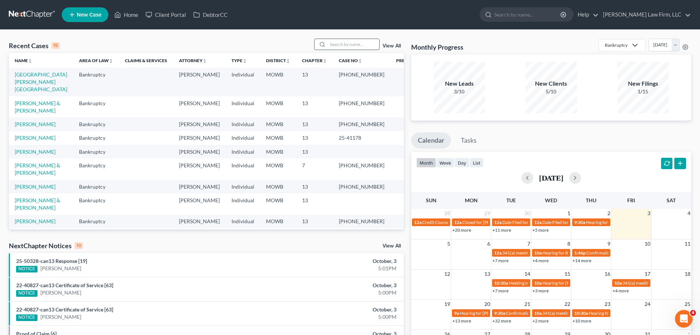
click at [363, 45] on input "search" at bounding box center [353, 44] width 51 height 11
type input "[PERSON_NAME]"
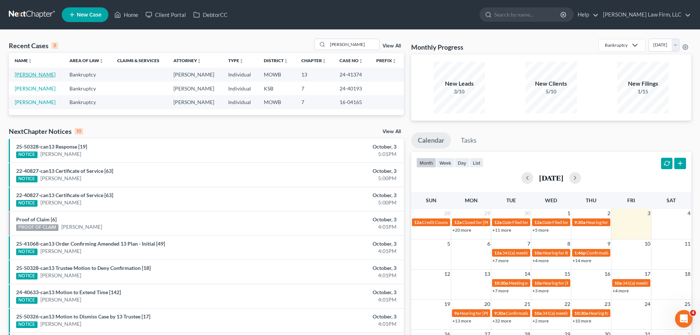
click at [42, 75] on link "[PERSON_NAME]" at bounding box center [35, 74] width 41 height 6
select select "6"
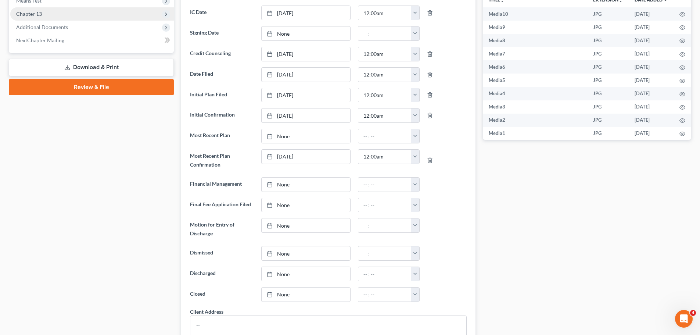
scroll to position [7278, 0]
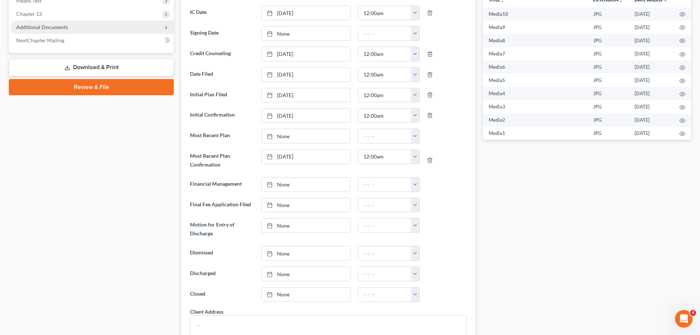
click at [46, 26] on span "Additional Documents" at bounding box center [42, 27] width 52 height 6
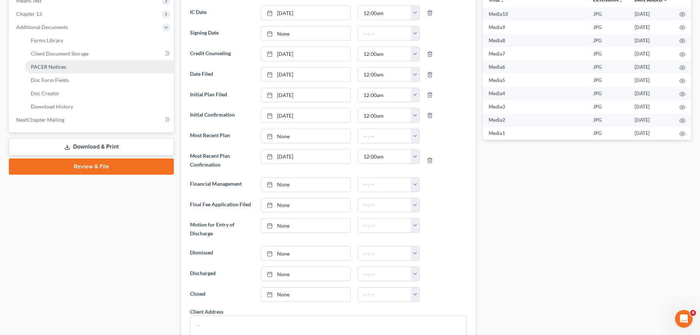
click at [67, 70] on link "PACER Notices" at bounding box center [99, 66] width 149 height 13
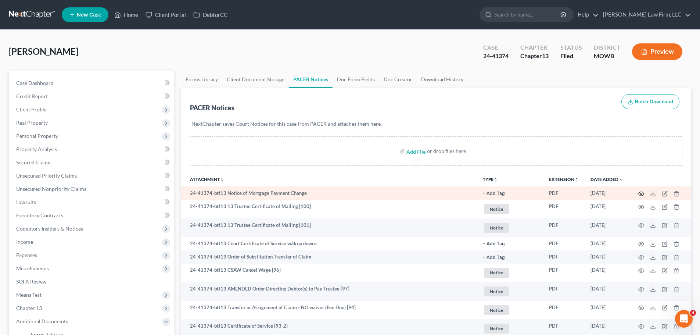
click at [641, 195] on icon "button" at bounding box center [642, 194] width 6 height 6
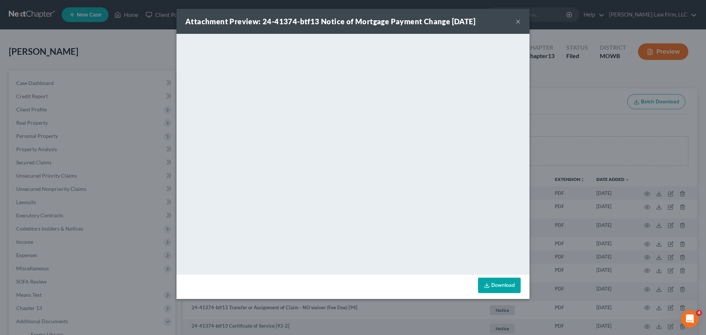
click at [519, 23] on button "×" at bounding box center [517, 21] width 5 height 9
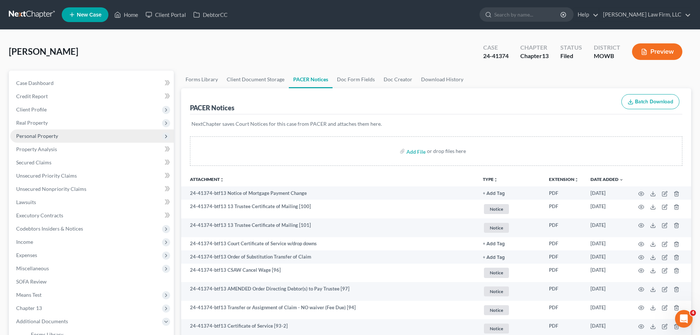
click at [57, 134] on span "Personal Property" at bounding box center [37, 136] width 42 height 6
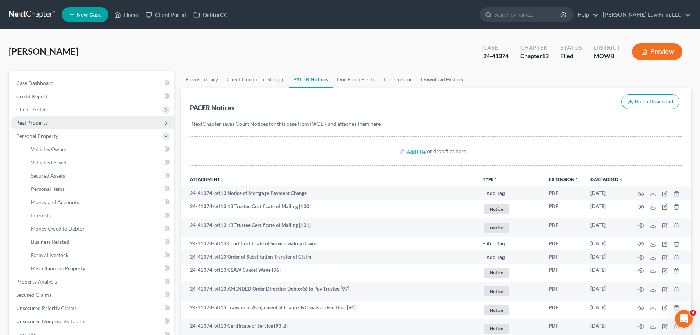
click at [56, 128] on span "Real Property" at bounding box center [92, 122] width 164 height 13
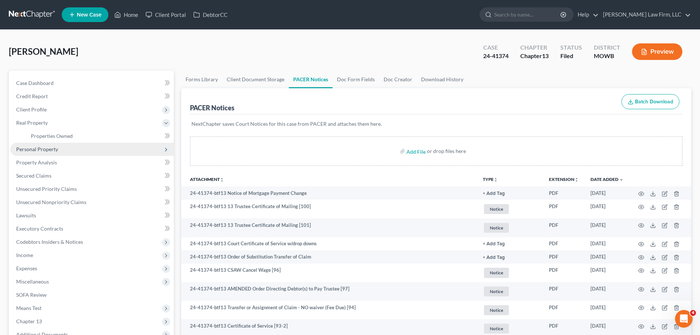
click at [58, 148] on span "Personal Property" at bounding box center [92, 149] width 164 height 13
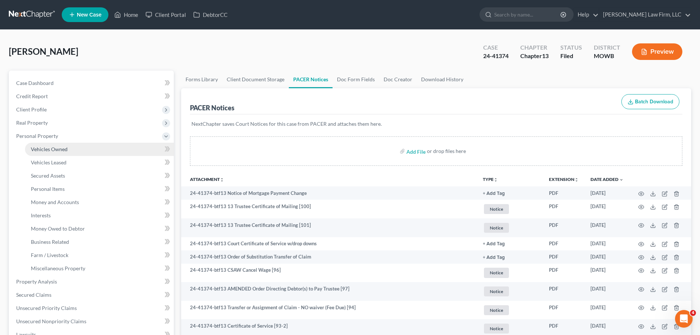
drag, startPoint x: 56, startPoint y: 124, endPoint x: 54, endPoint y: 144, distance: 20.3
click at [56, 124] on span "Real Property" at bounding box center [92, 122] width 164 height 13
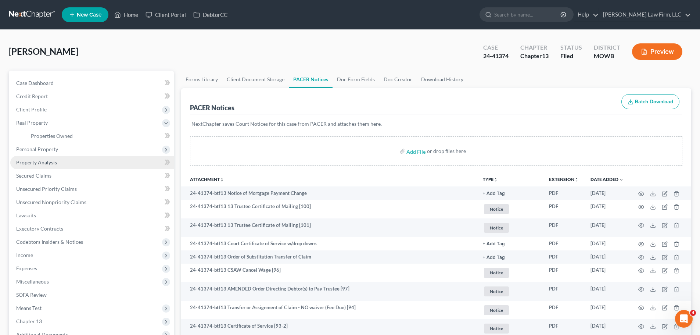
click at [56, 162] on span "Property Analysis" at bounding box center [36, 162] width 41 height 6
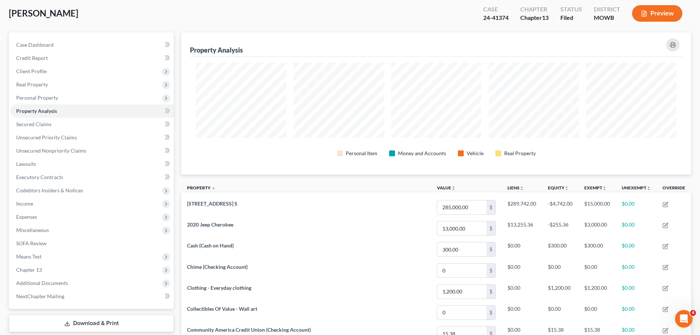
scroll to position [147, 0]
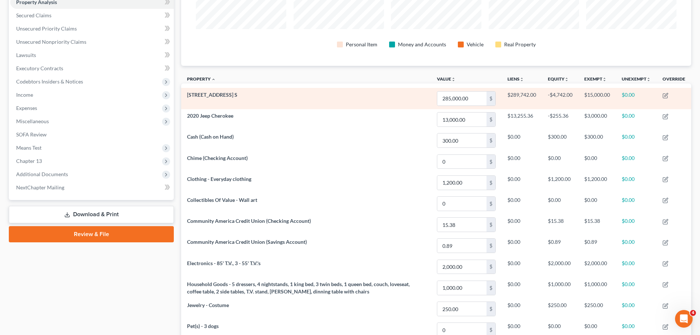
drag, startPoint x: 187, startPoint y: 92, endPoint x: 233, endPoint y: 93, distance: 46.0
click at [233, 93] on td "[STREET_ADDRESS] S" at bounding box center [306, 98] width 250 height 21
copy span "[STREET_ADDRESS] S"
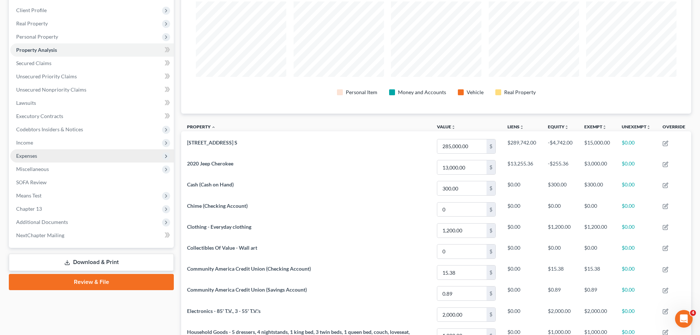
scroll to position [37, 0]
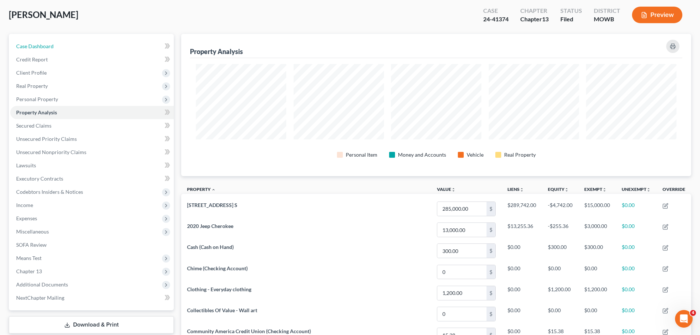
drag, startPoint x: 42, startPoint y: 46, endPoint x: 1, endPoint y: 46, distance: 40.8
click at [42, 46] on span "Case Dashboard" at bounding box center [35, 46] width 38 height 6
select select "6"
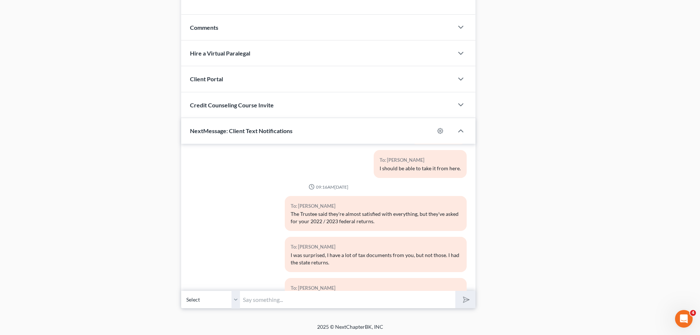
scroll to position [639, 0]
drag, startPoint x: 232, startPoint y: 298, endPoint x: 276, endPoint y: 300, distance: 44.2
click at [233, 298] on select "Select [PHONE_NUMBER] - [PERSON_NAME]" at bounding box center [210, 298] width 59 height 18
click at [259, 299] on input "text" at bounding box center [347, 298] width 215 height 18
click at [276, 300] on input "text" at bounding box center [347, 298] width 215 height 18
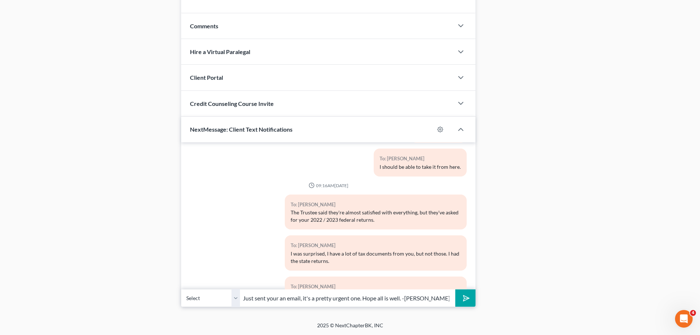
type input "Just sent your an email, it's a pretty urgent one. Hope all is well. -[PERSON_N…"
click at [456, 289] on button "submit" at bounding box center [466, 297] width 20 height 17
